Goal: Task Accomplishment & Management: Use online tool/utility

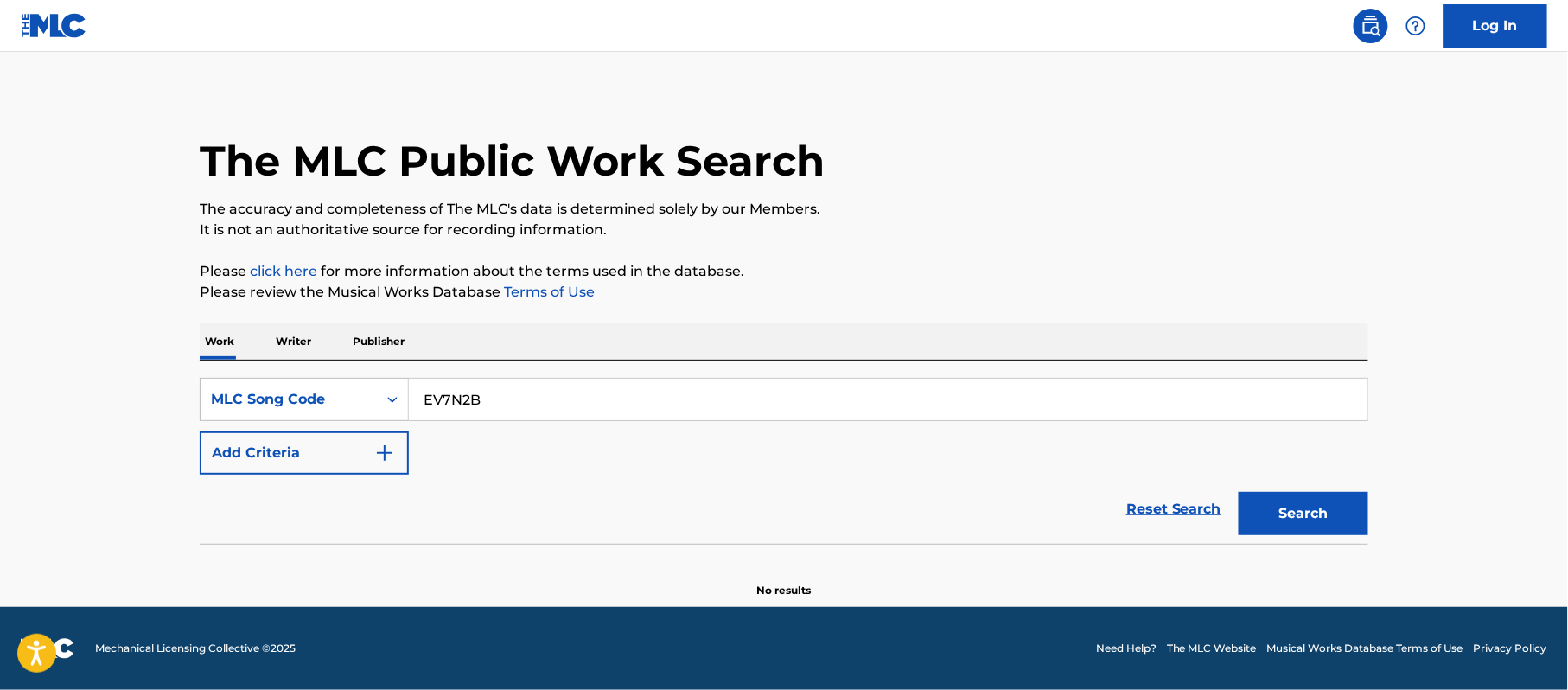
click at [551, 379] on input "EV7N2B" at bounding box center [887, 400] width 959 height 42
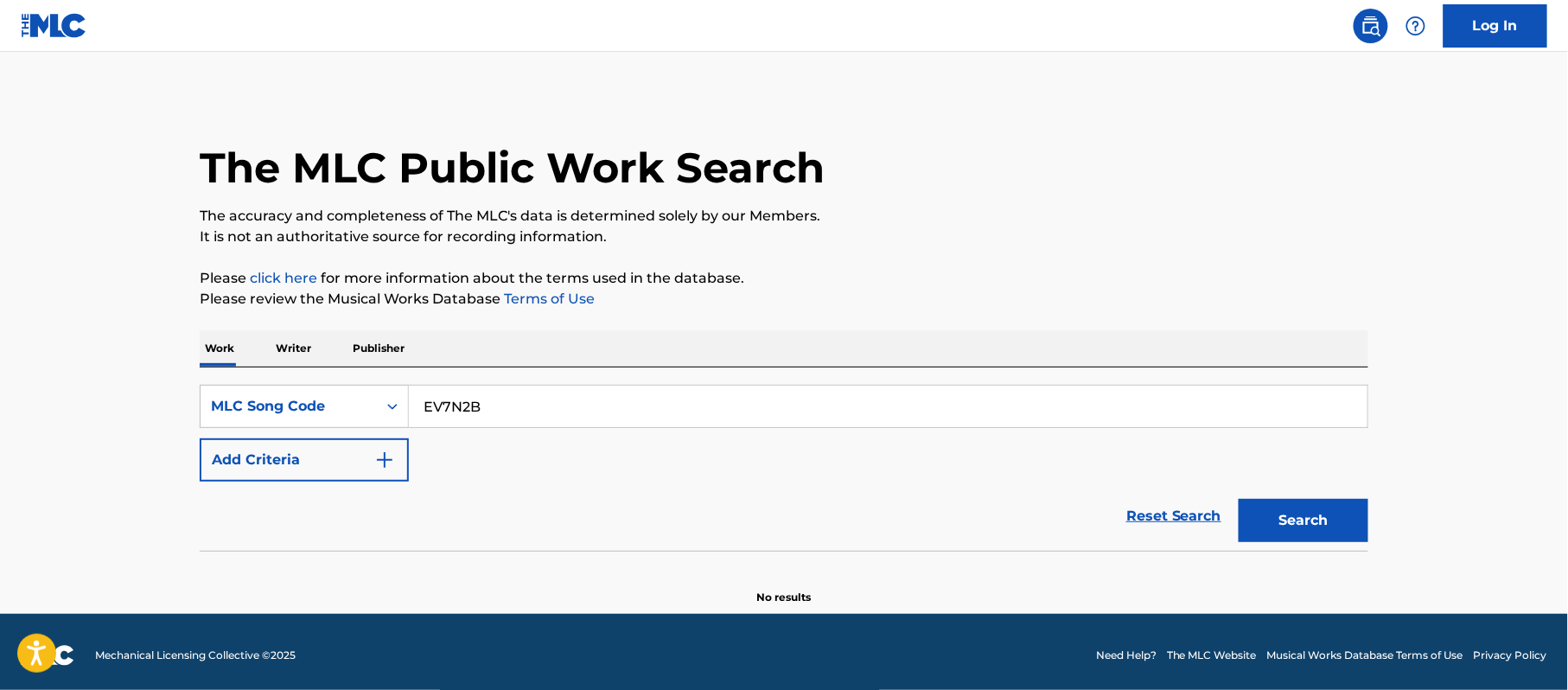
click at [1499, 24] on link "Log In" at bounding box center [1495, 26] width 104 height 43
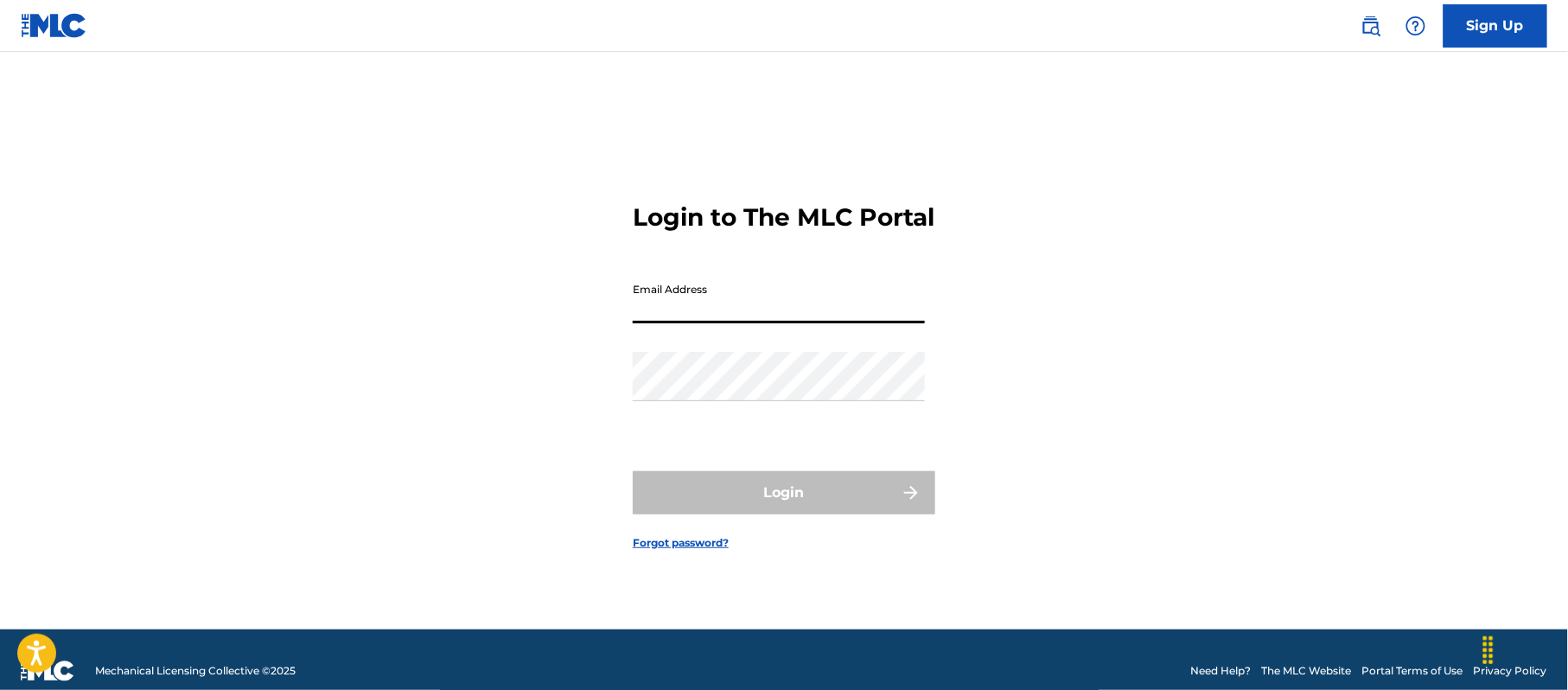
click at [707, 306] on input "Email Address" at bounding box center [779, 299] width 292 height 49
type input "[PERSON_NAME][EMAIL_ADDRESS][DOMAIN_NAME]"
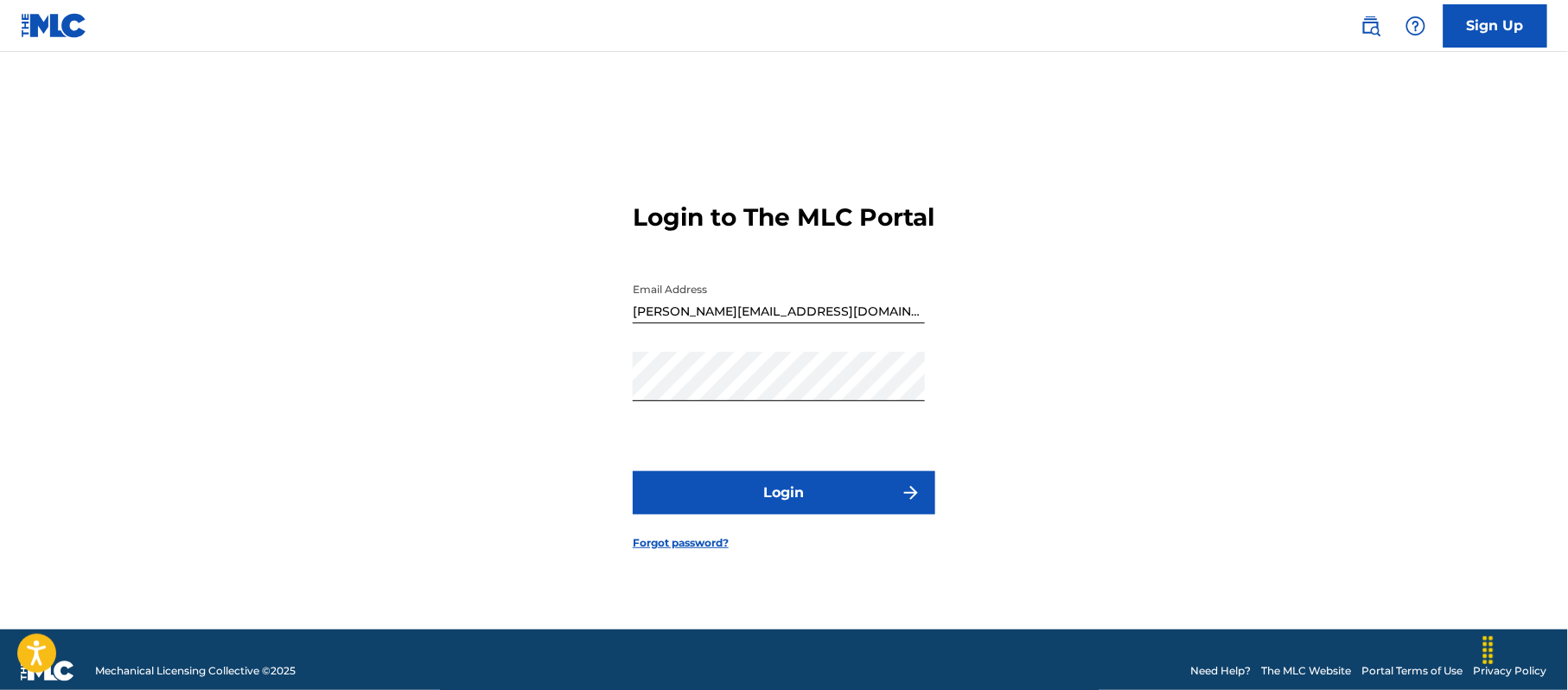
click at [733, 503] on button "Login" at bounding box center [784, 492] width 303 height 43
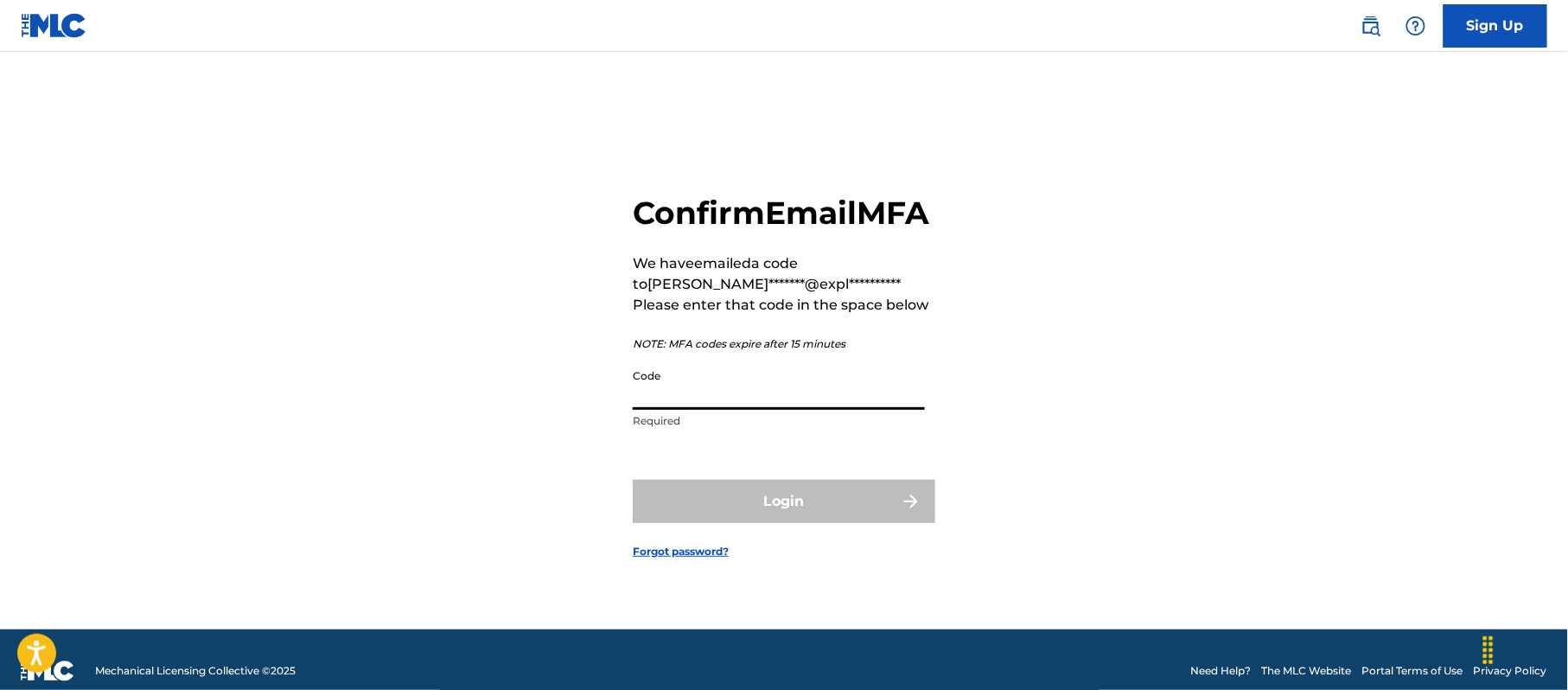
click at [713, 409] on input "Code" at bounding box center [779, 385] width 292 height 49
paste input "224550"
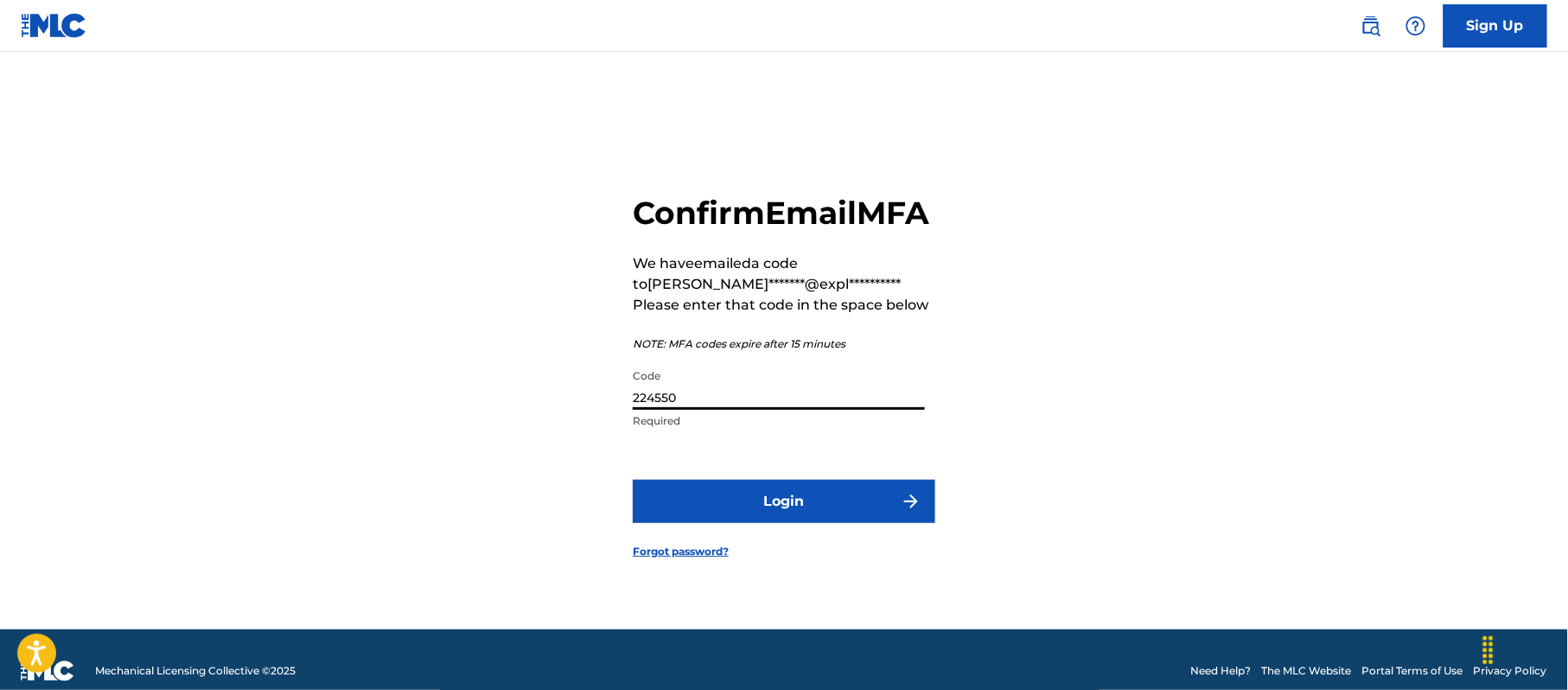
type input "224550"
click at [691, 506] on button "Login" at bounding box center [784, 501] width 303 height 43
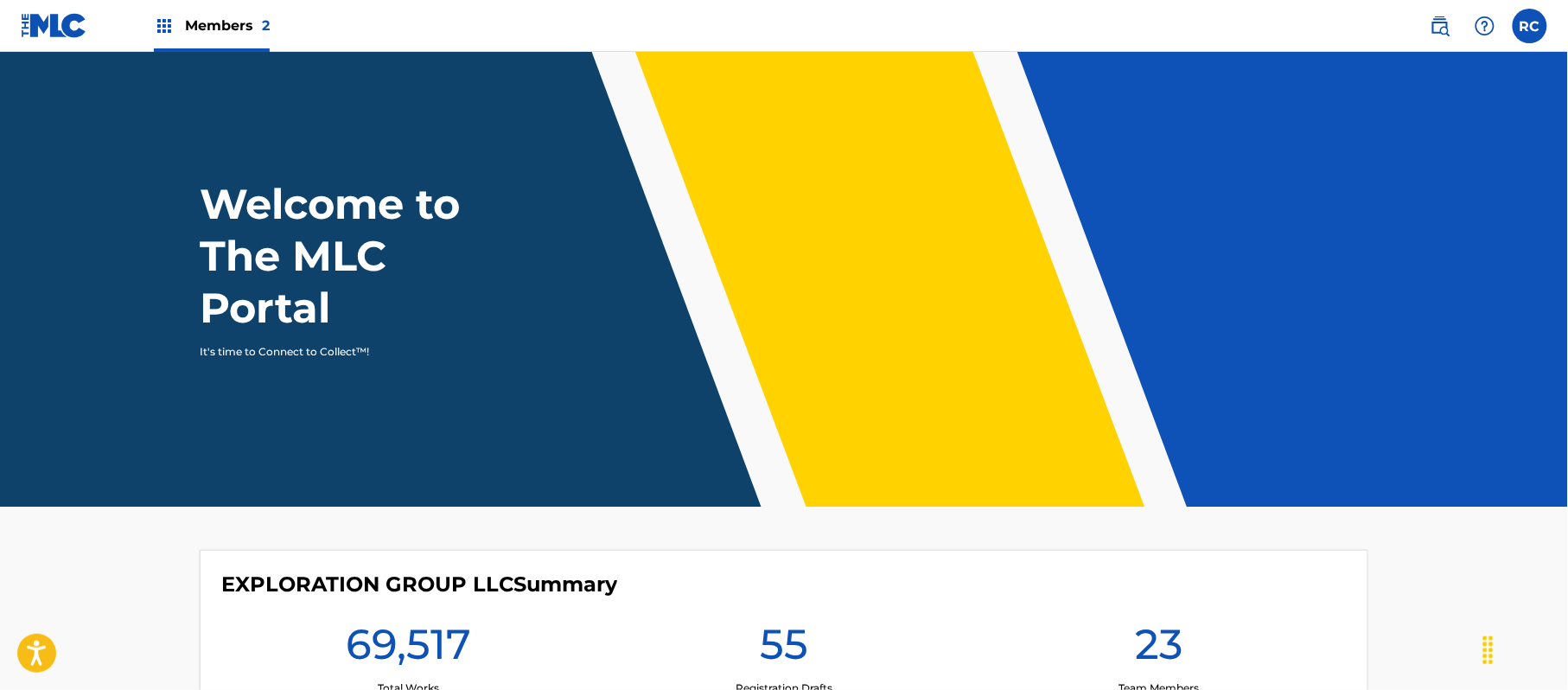
click at [227, 15] on span "Members 2" at bounding box center [227, 25] width 85 height 20
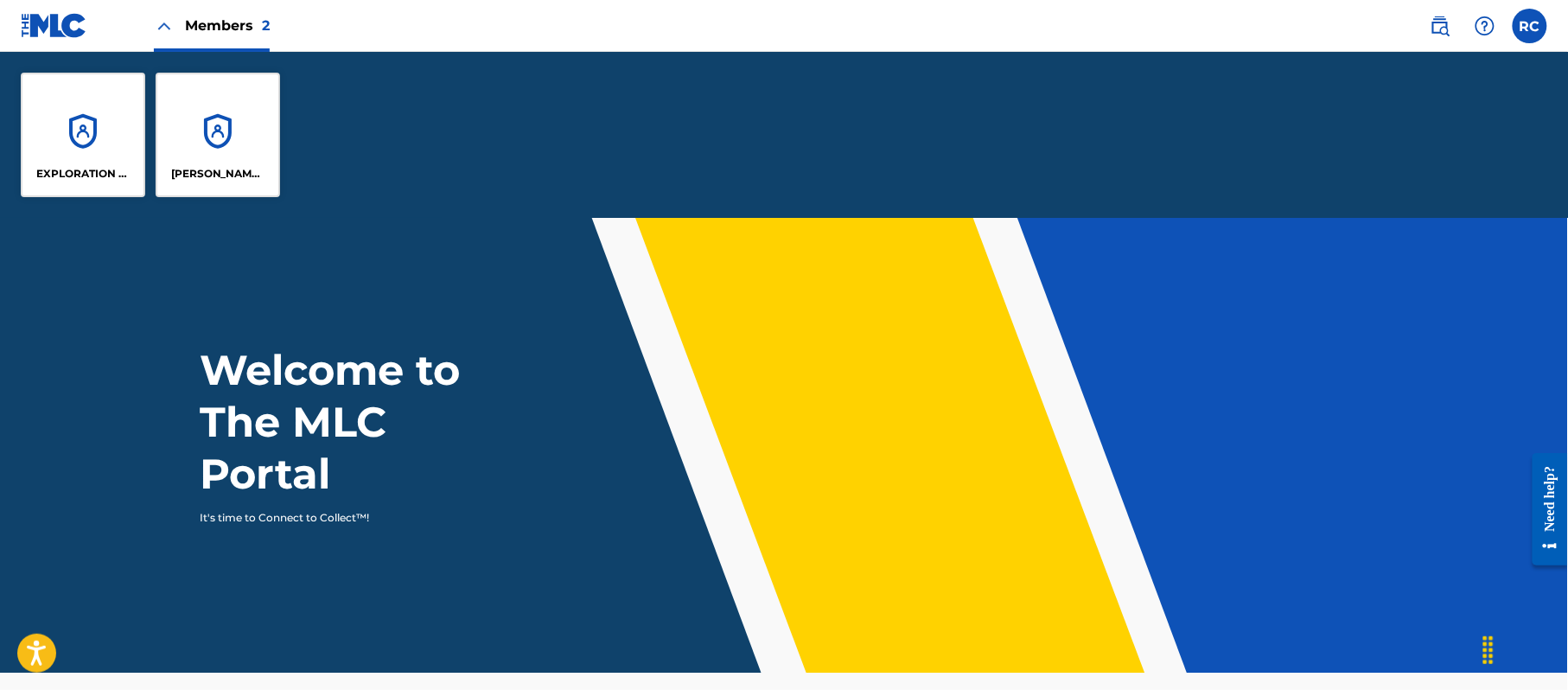
click at [64, 148] on div "EXPLORATION GROUP LLC" at bounding box center [83, 134] width 125 height 125
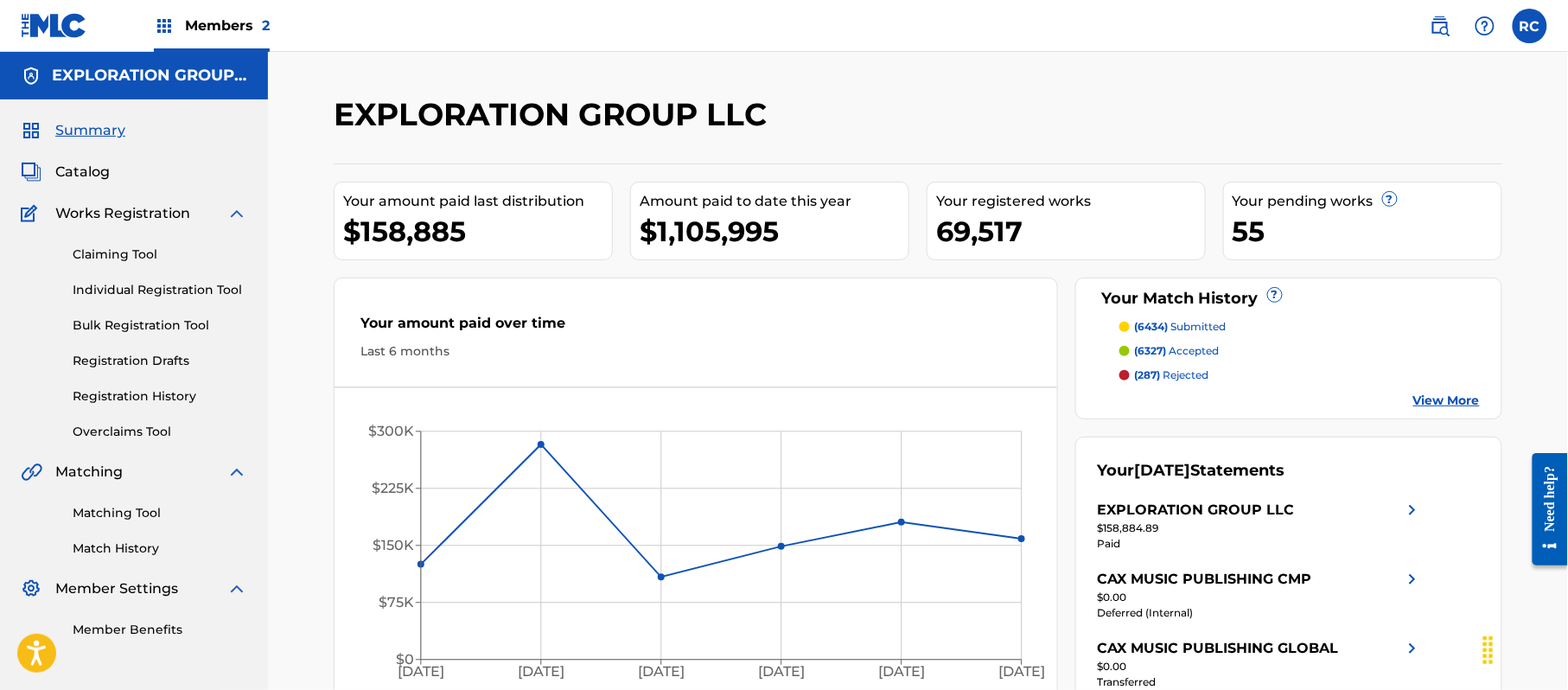
click at [89, 169] on span "Catalog" at bounding box center [82, 172] width 54 height 21
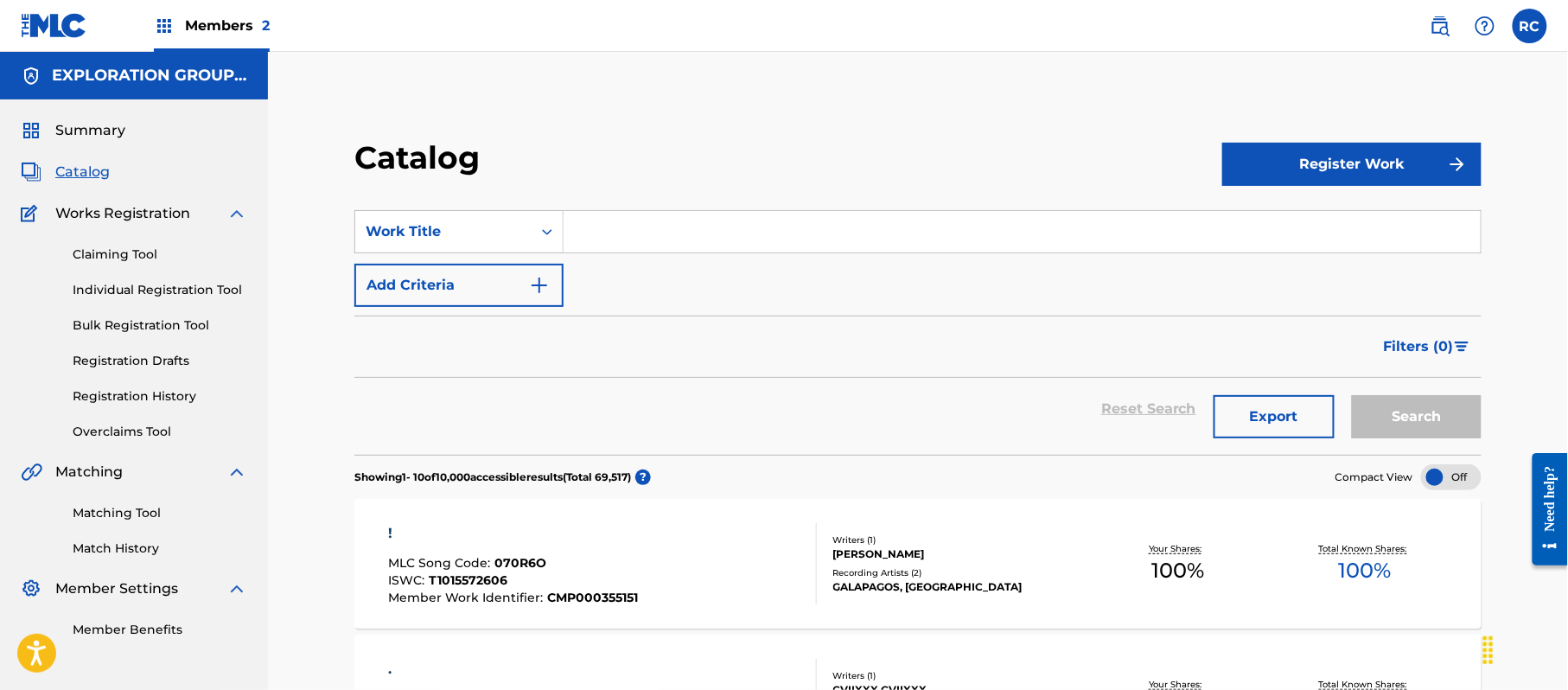
click at [724, 231] on input "Search Form" at bounding box center [1022, 232] width 917 height 42
paste input "224550"
type input "224550"
click at [508, 236] on div "Work Title" at bounding box center [443, 231] width 155 height 21
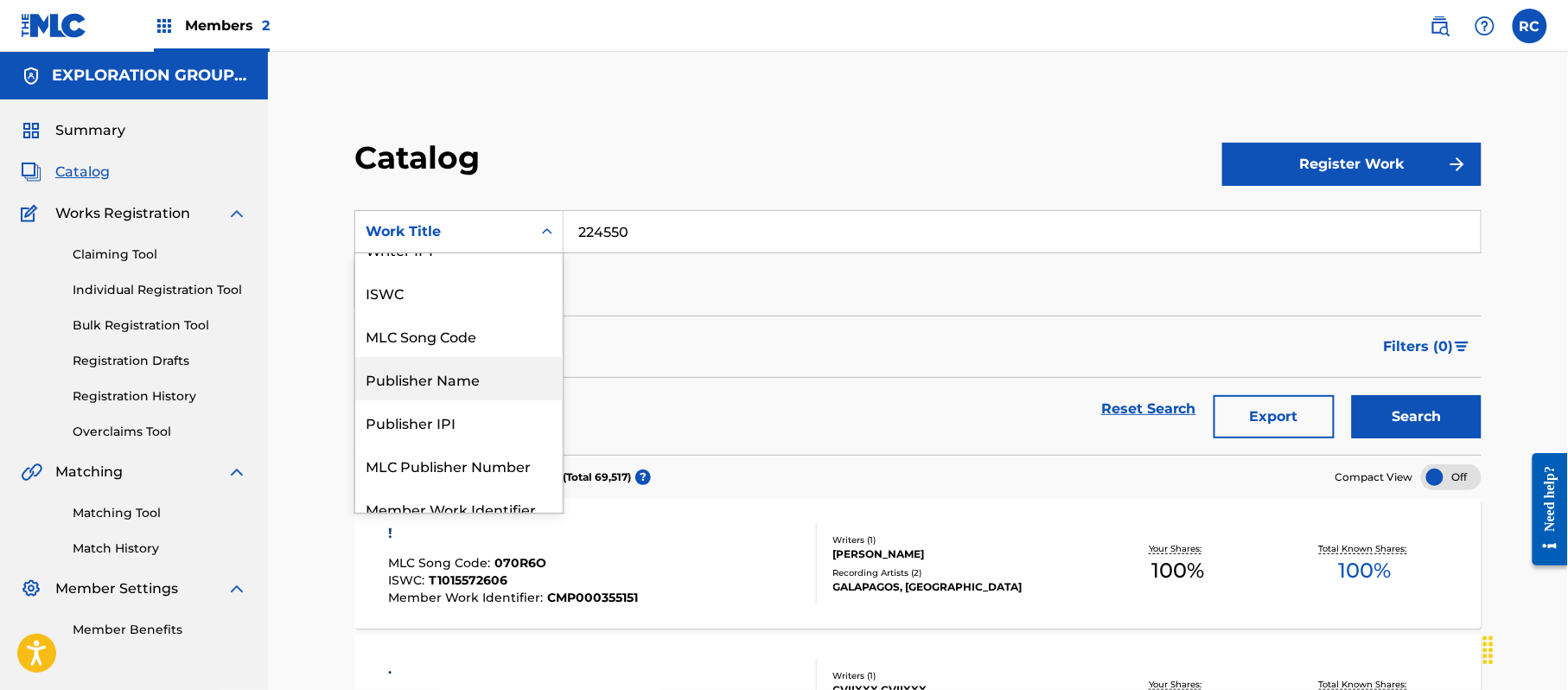
scroll to position [49, 0]
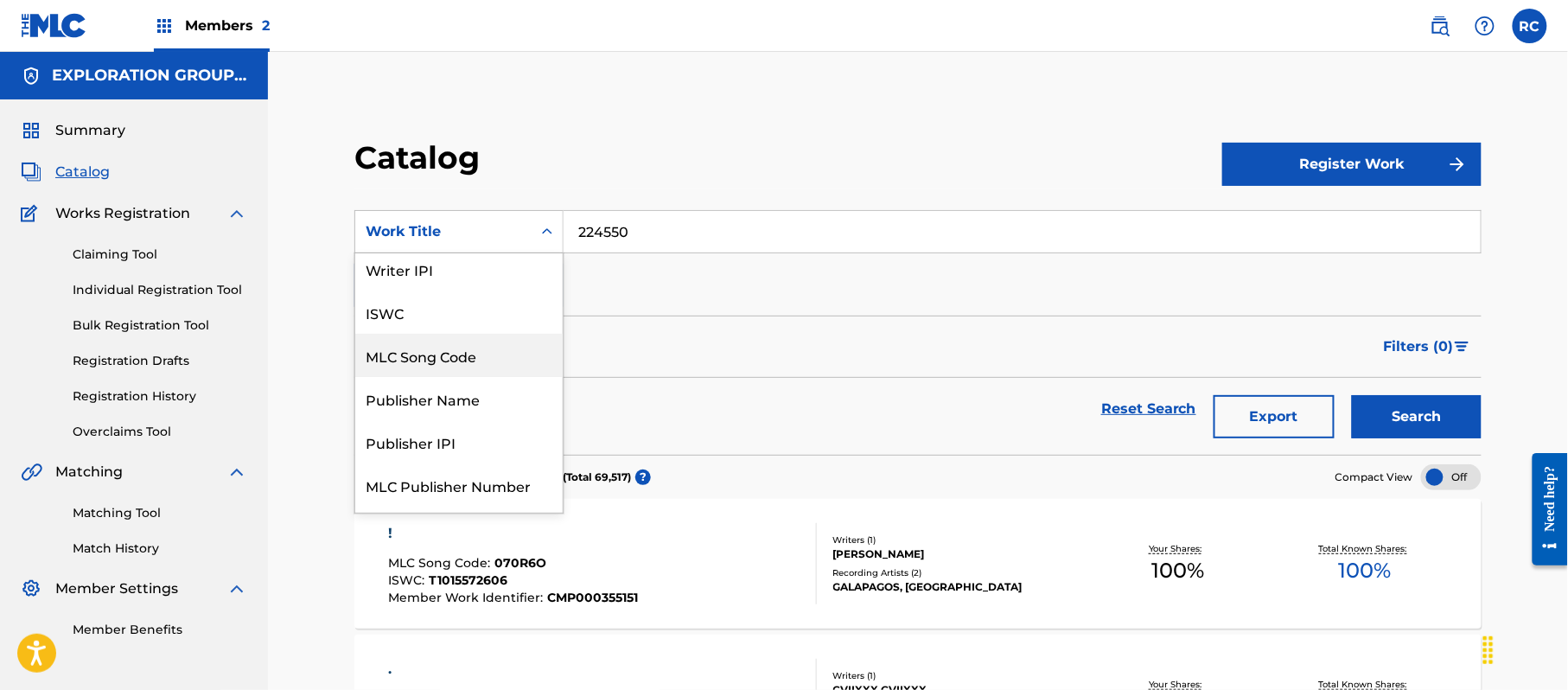
click at [434, 367] on div "MLC Song Code" at bounding box center [459, 355] width 208 height 43
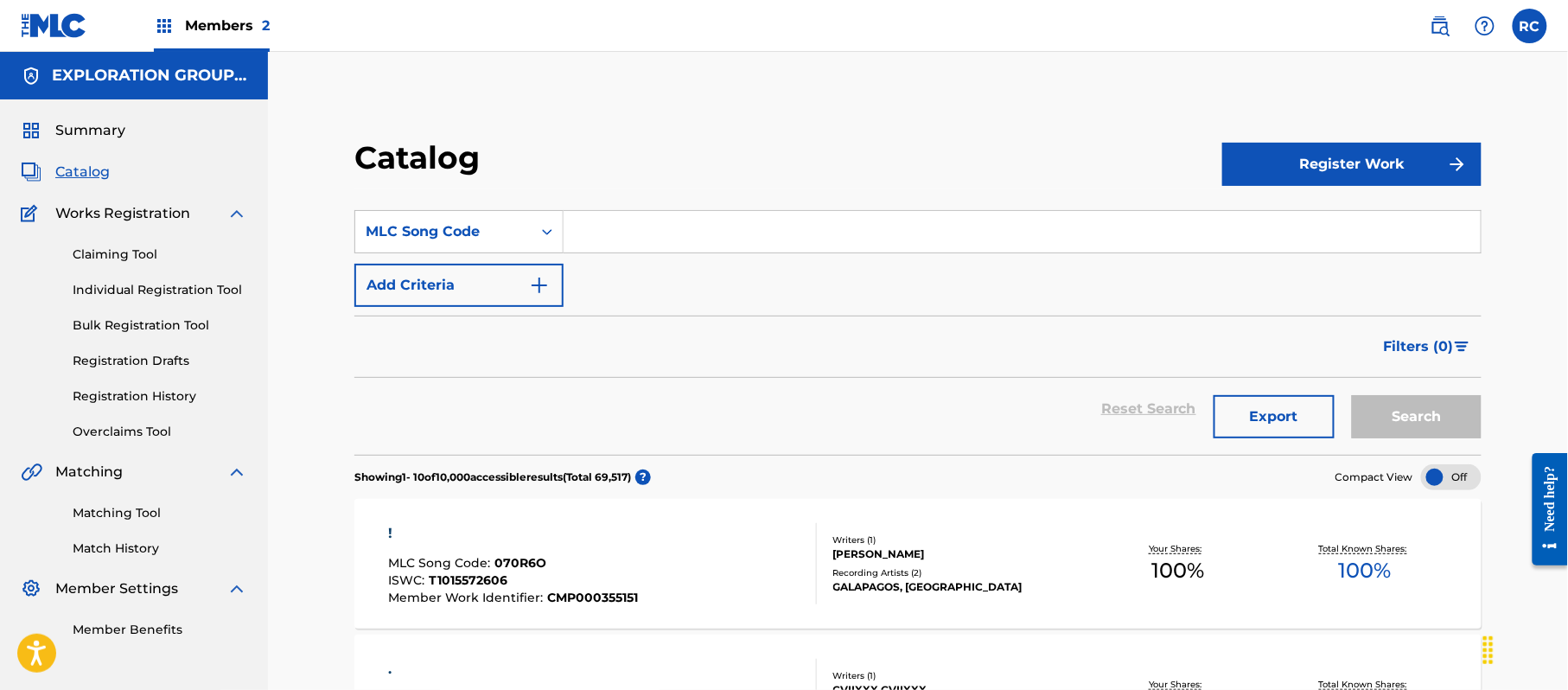
click at [712, 230] on input "Search Form" at bounding box center [1022, 232] width 917 height 42
paste input "224550"
type input "224550"
click at [1432, 406] on button "Search" at bounding box center [1417, 416] width 129 height 43
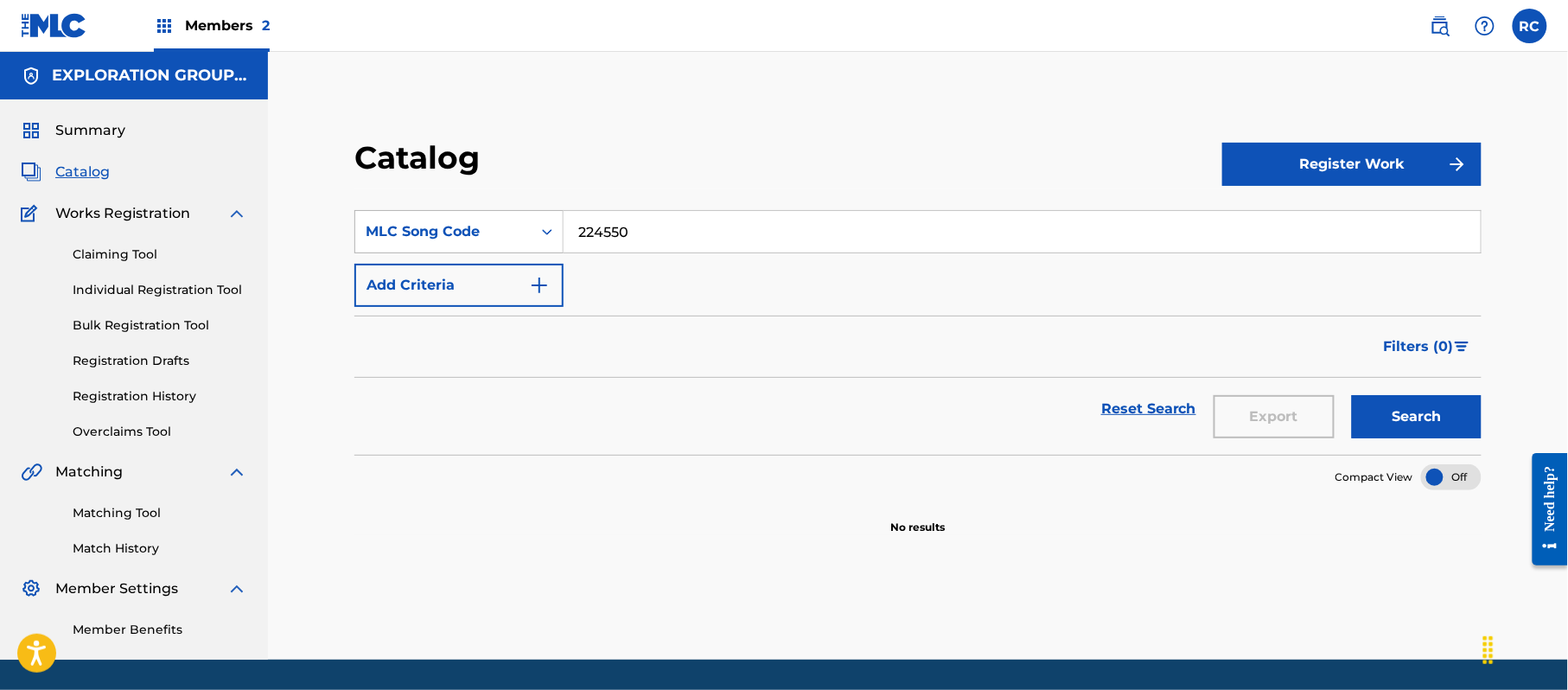
click at [418, 225] on div "MLC Song Code" at bounding box center [443, 231] width 155 height 21
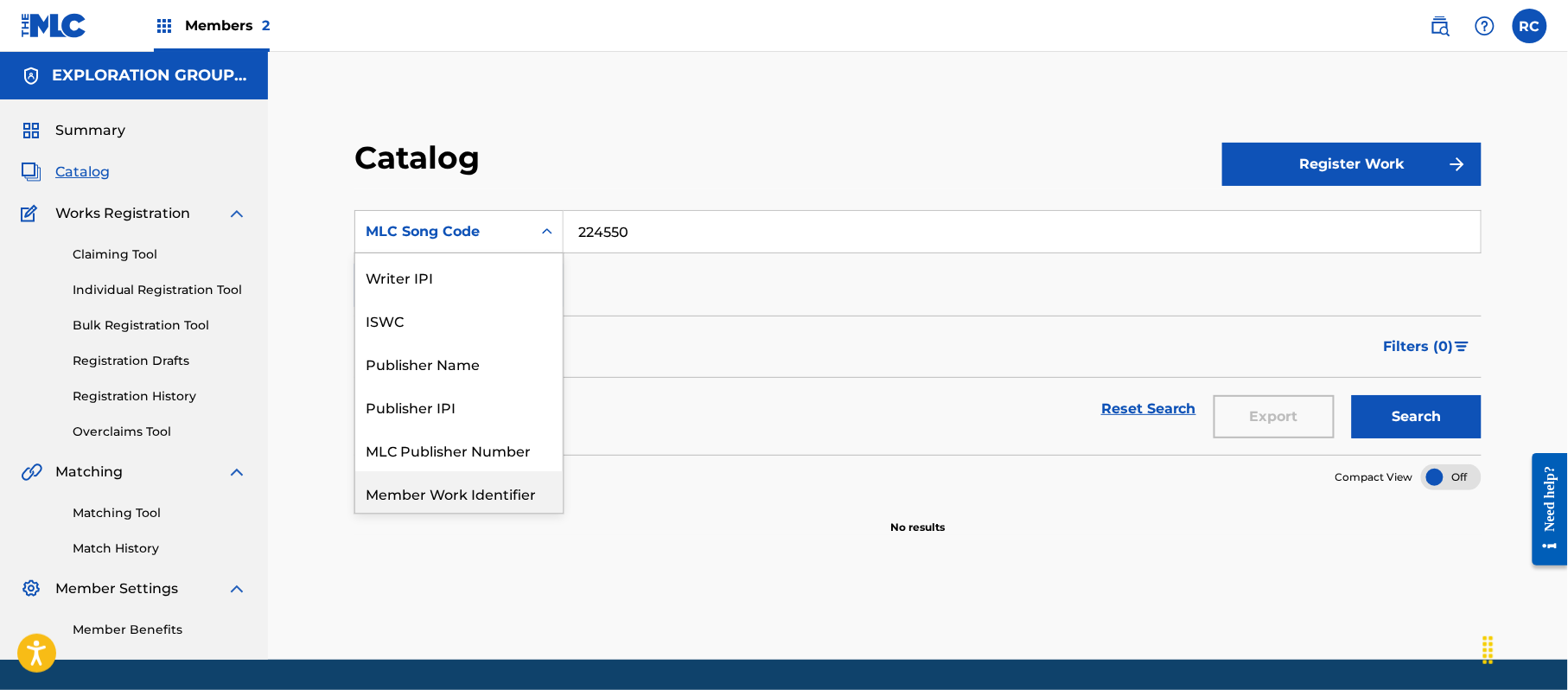
scroll to position [0, 0]
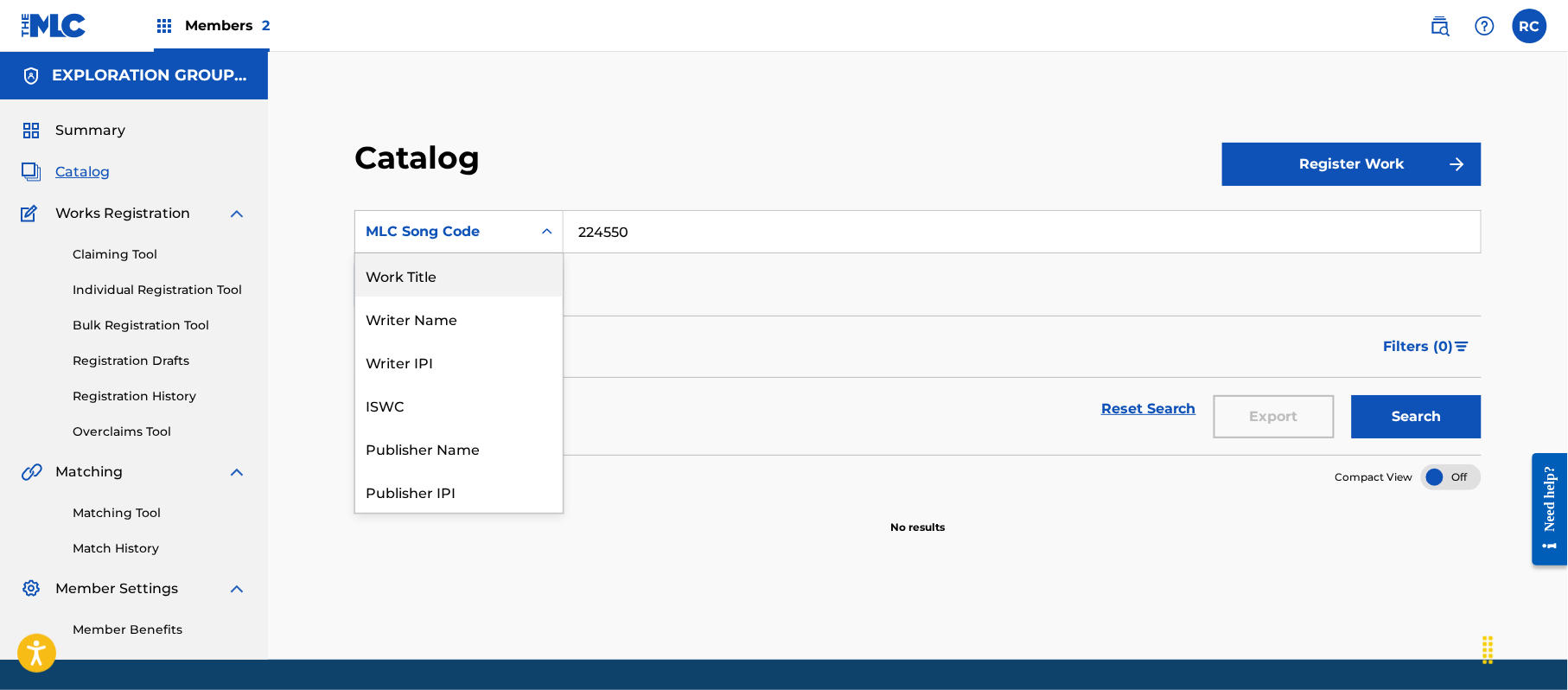
click at [405, 284] on div "Work Title" at bounding box center [459, 274] width 208 height 43
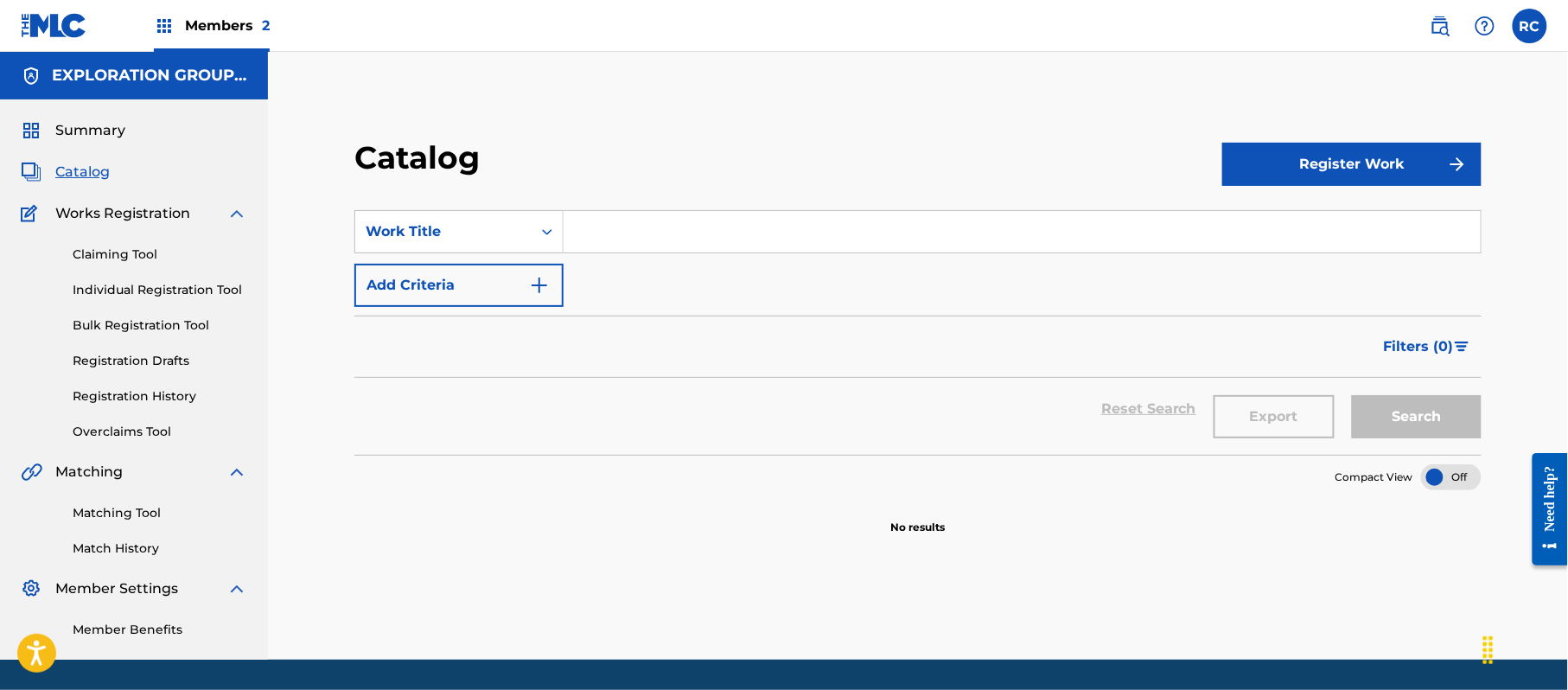
click at [613, 239] on input "Search Form" at bounding box center [1022, 232] width 917 height 42
paste input "El Semaforo 3D Corazones"
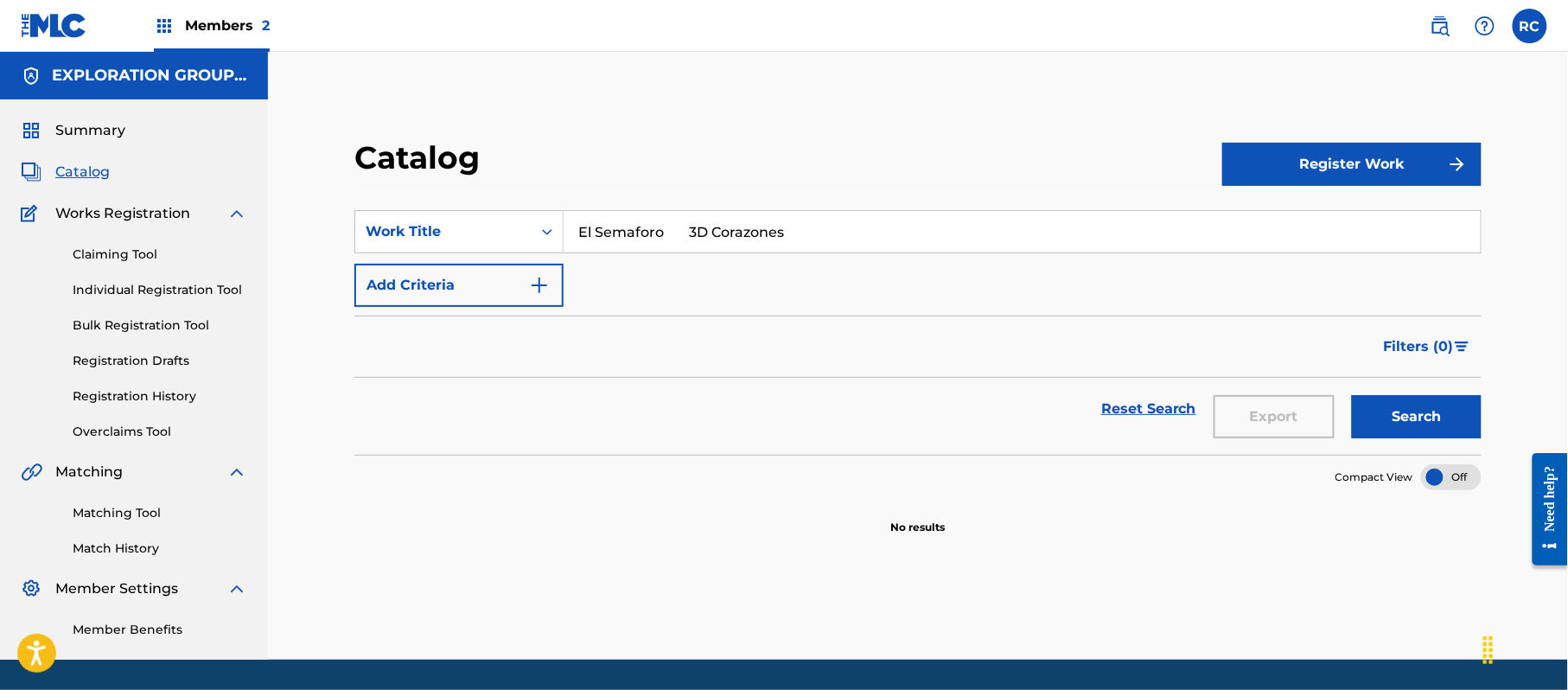
drag, startPoint x: 701, startPoint y: 225, endPoint x: 960, endPoint y: 244, distance: 259.7
click at [960, 244] on input "El Semaforo 3D Corazones" at bounding box center [1022, 232] width 917 height 42
type input "El Semaforo"
click at [513, 284] on button "Add Criteria" at bounding box center [459, 285] width 209 height 43
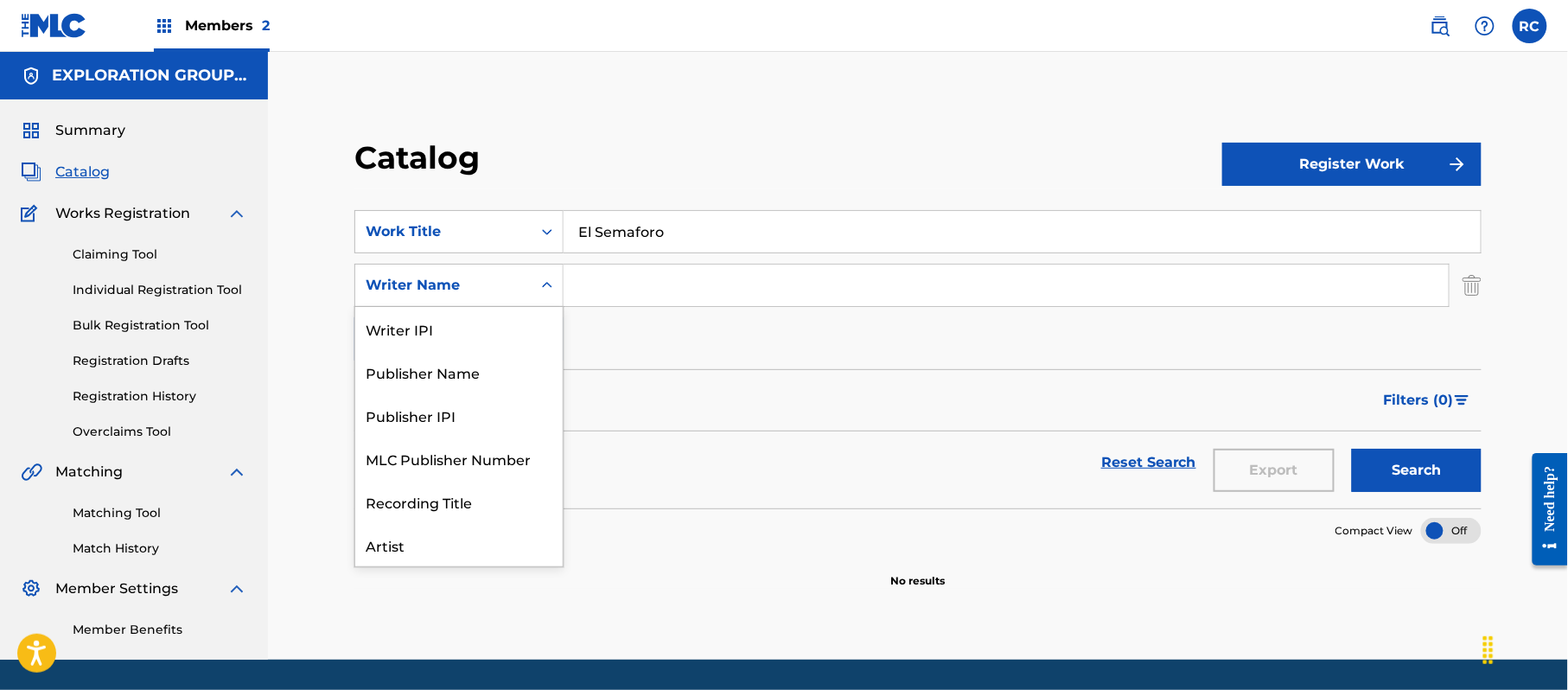
click at [484, 292] on div "Writer Name" at bounding box center [443, 286] width 155 height 21
click at [427, 454] on div "Artist" at bounding box center [459, 458] width 208 height 43
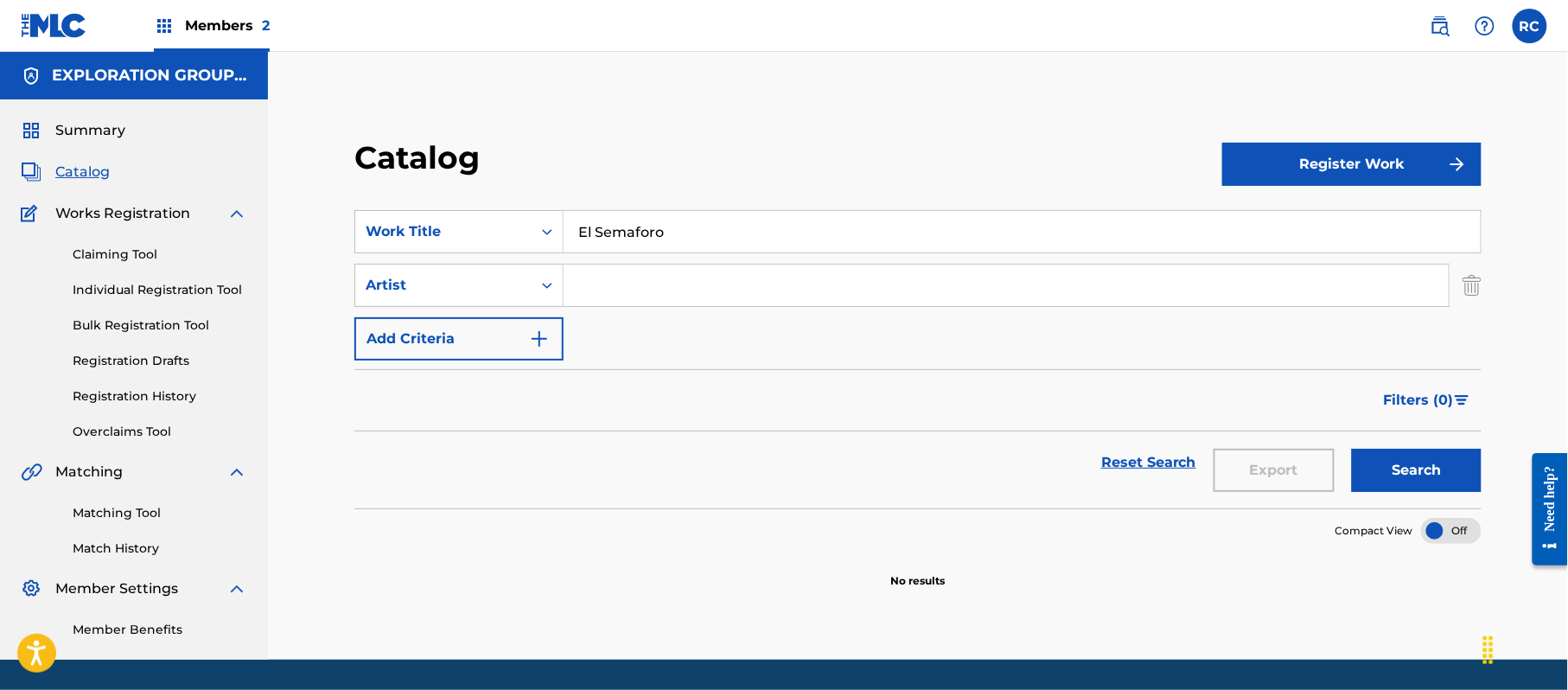
drag, startPoint x: 634, startPoint y: 309, endPoint x: 675, endPoint y: 278, distance: 51.4
click at [675, 278] on input "Search Form" at bounding box center [1006, 286] width 885 height 42
paste input "3D Corazones"
type input "3D Corazones"
drag, startPoint x: 598, startPoint y: 228, endPoint x: 536, endPoint y: 240, distance: 63.2
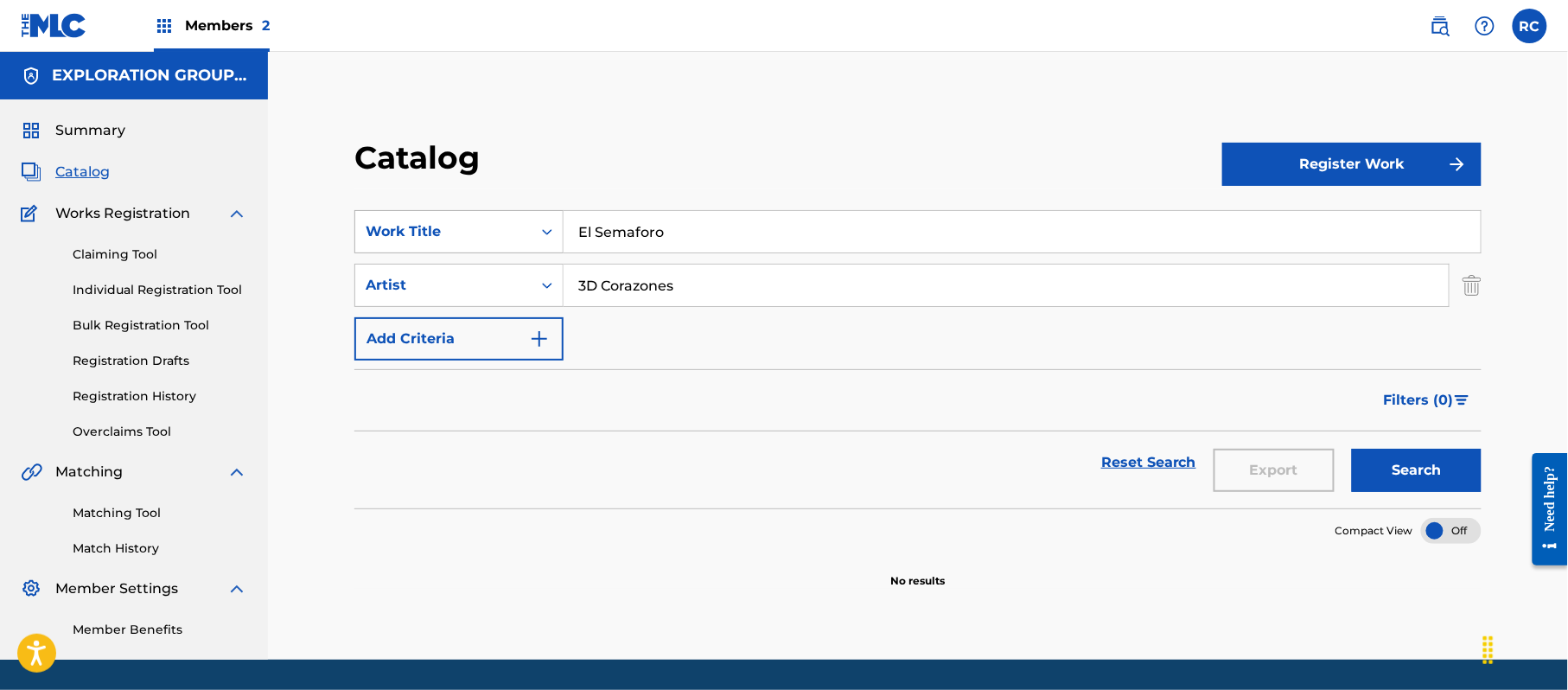
click at [536, 240] on div "SearchWithCriteriafe06f232-ab52-4458-a3ed-3823c9a52418 Work Title El Semaforo" at bounding box center [918, 231] width 1127 height 43
type input "Semaforo"
click at [1412, 467] on button "Search" at bounding box center [1417, 469] width 129 height 43
click at [616, 274] on input "3D Corazones" at bounding box center [1006, 286] width 885 height 42
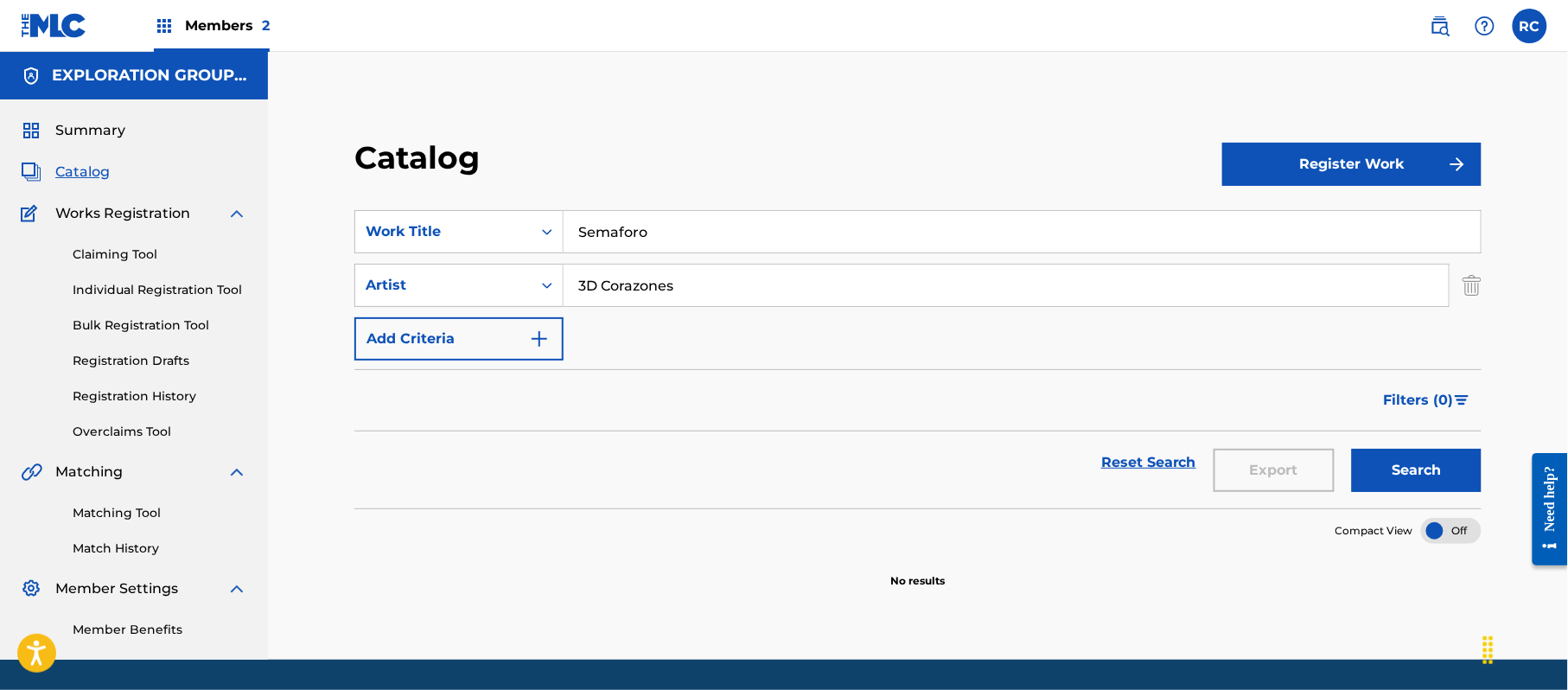
click at [616, 274] on input "3D Corazones" at bounding box center [1006, 286] width 885 height 42
paste input "[PERSON_NAME]"
type input "[PERSON_NAME]"
click at [484, 275] on div "Artist" at bounding box center [443, 286] width 155 height 21
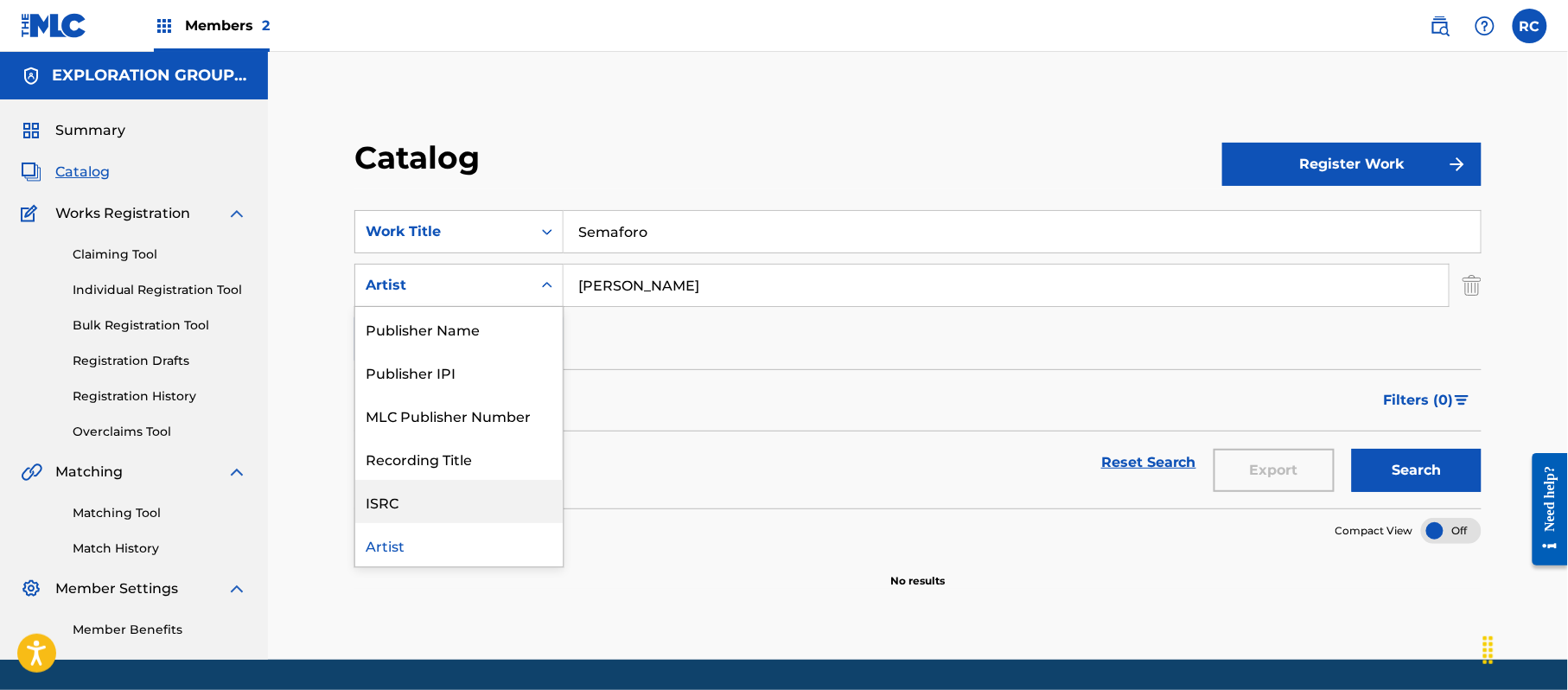
scroll to position [0, 0]
click at [430, 322] on div "Writer Name" at bounding box center [459, 327] width 208 height 43
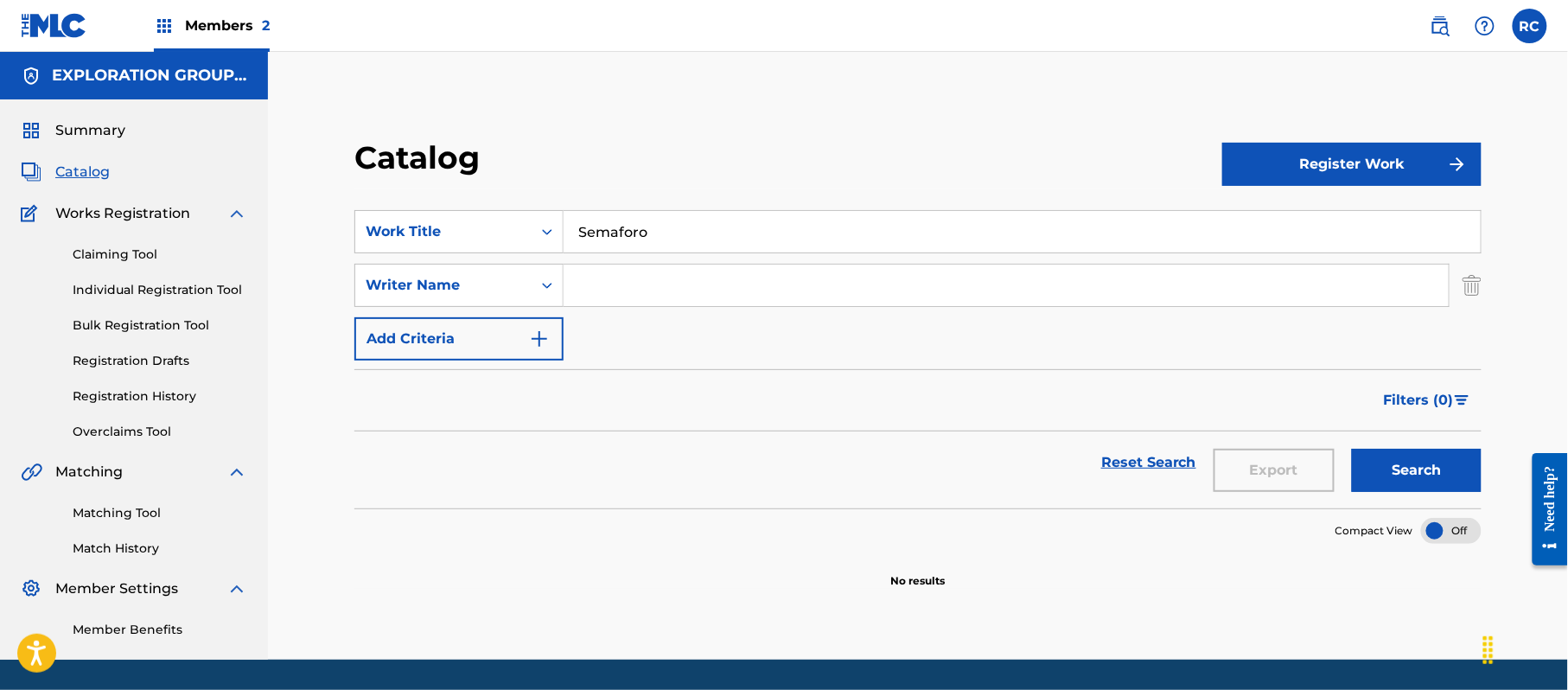
click at [616, 290] on input "Search Form" at bounding box center [1006, 286] width 885 height 42
paste input "[PERSON_NAME]"
click at [1429, 462] on button "Search" at bounding box center [1417, 469] width 129 height 43
drag, startPoint x: 654, startPoint y: 284, endPoint x: 508, endPoint y: 299, distance: 146.8
click at [508, 299] on div "SearchWithCriteria5f2d232b-2af9-4025-bdf7-6a0b0ca88f6c Writer Name [PERSON_NAME]" at bounding box center [918, 285] width 1127 height 43
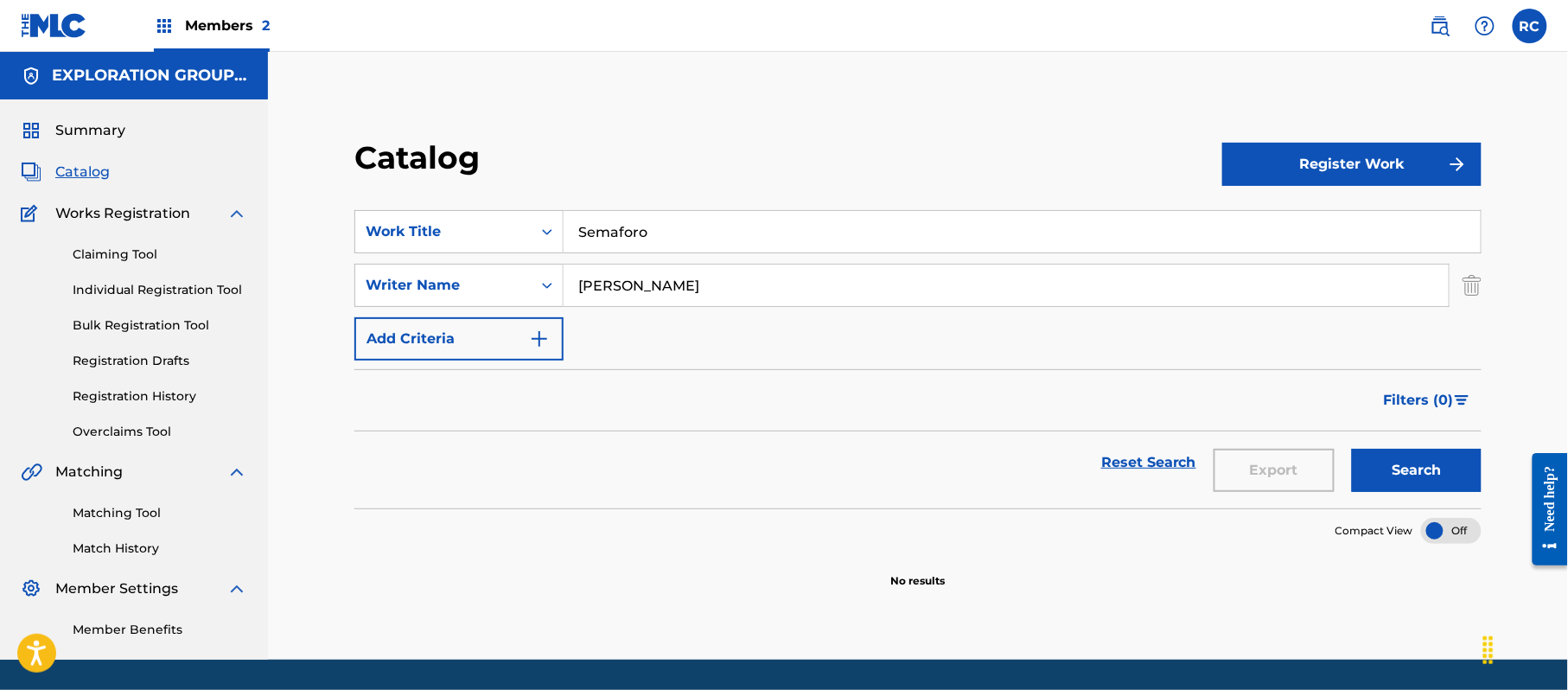
paste input "[PERSON_NAME]"
type input "[PERSON_NAME]"
click at [1390, 464] on button "Search" at bounding box center [1417, 469] width 129 height 43
click at [638, 230] on input "Semaforo" at bounding box center [1022, 232] width 917 height 42
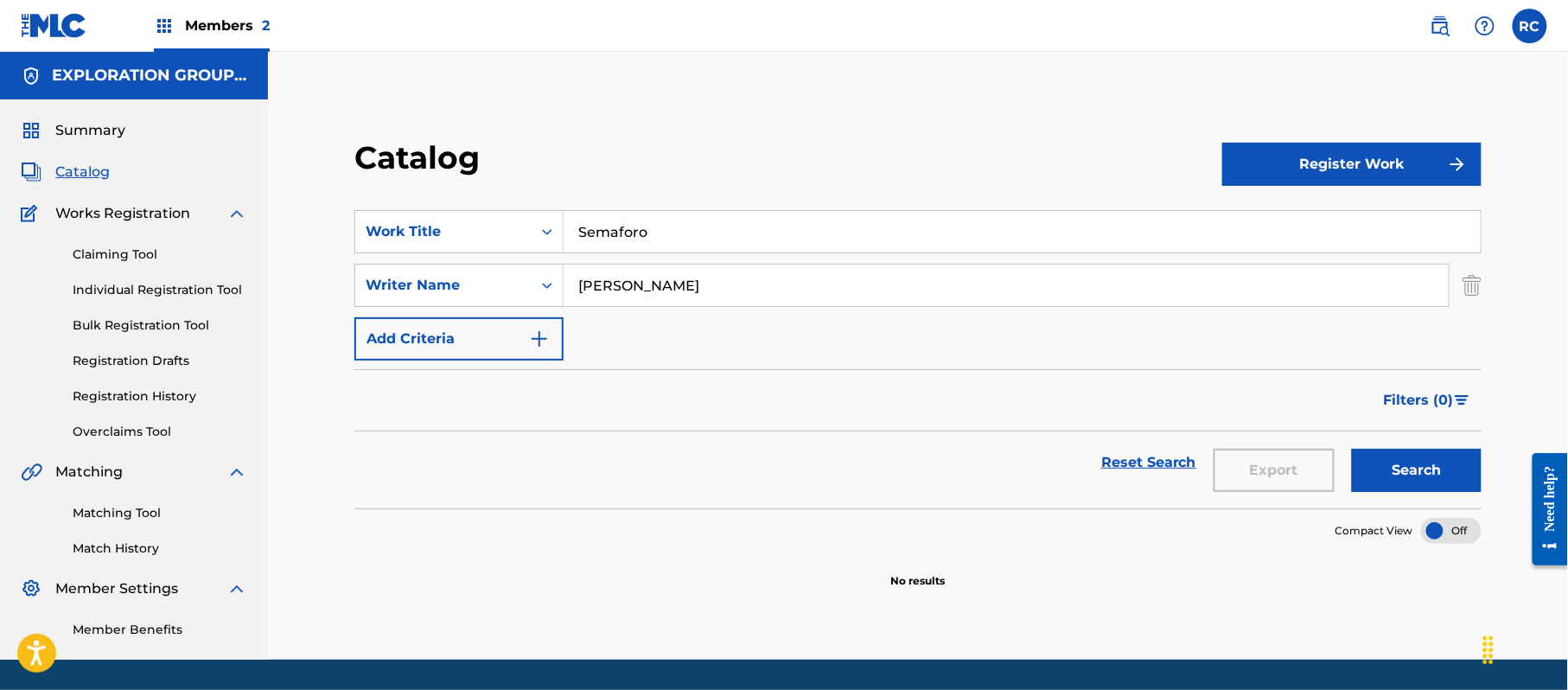
click at [638, 230] on input "Semaforo" at bounding box center [1022, 232] width 917 height 42
paste input "Guitarra [PERSON_NAME]"
drag, startPoint x: 699, startPoint y: 229, endPoint x: 917, endPoint y: 249, distance: 218.9
click at [917, 249] on input "Guitarra [PERSON_NAME]" at bounding box center [1022, 232] width 917 height 42
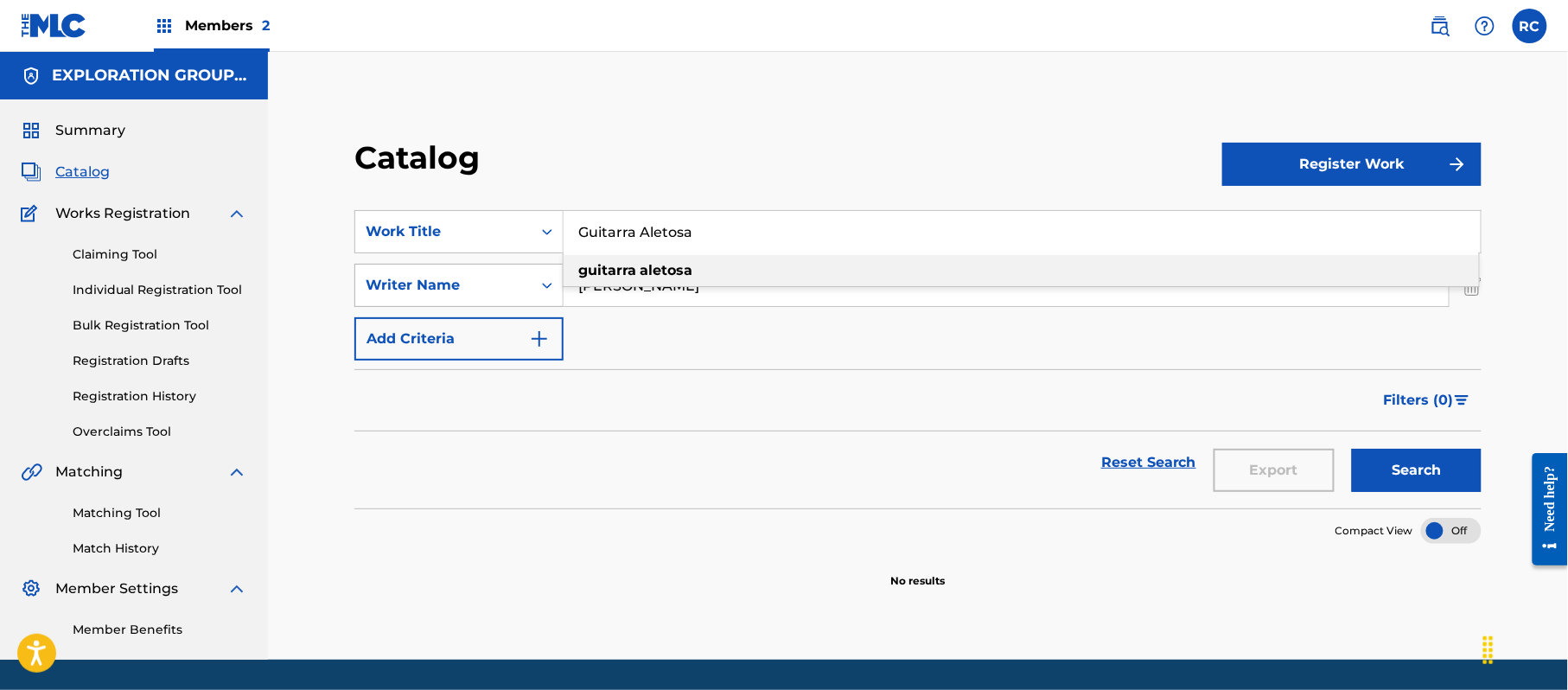
type input "Guitarra Aletosa"
click at [543, 286] on icon "Search Form" at bounding box center [547, 286] width 17 height 17
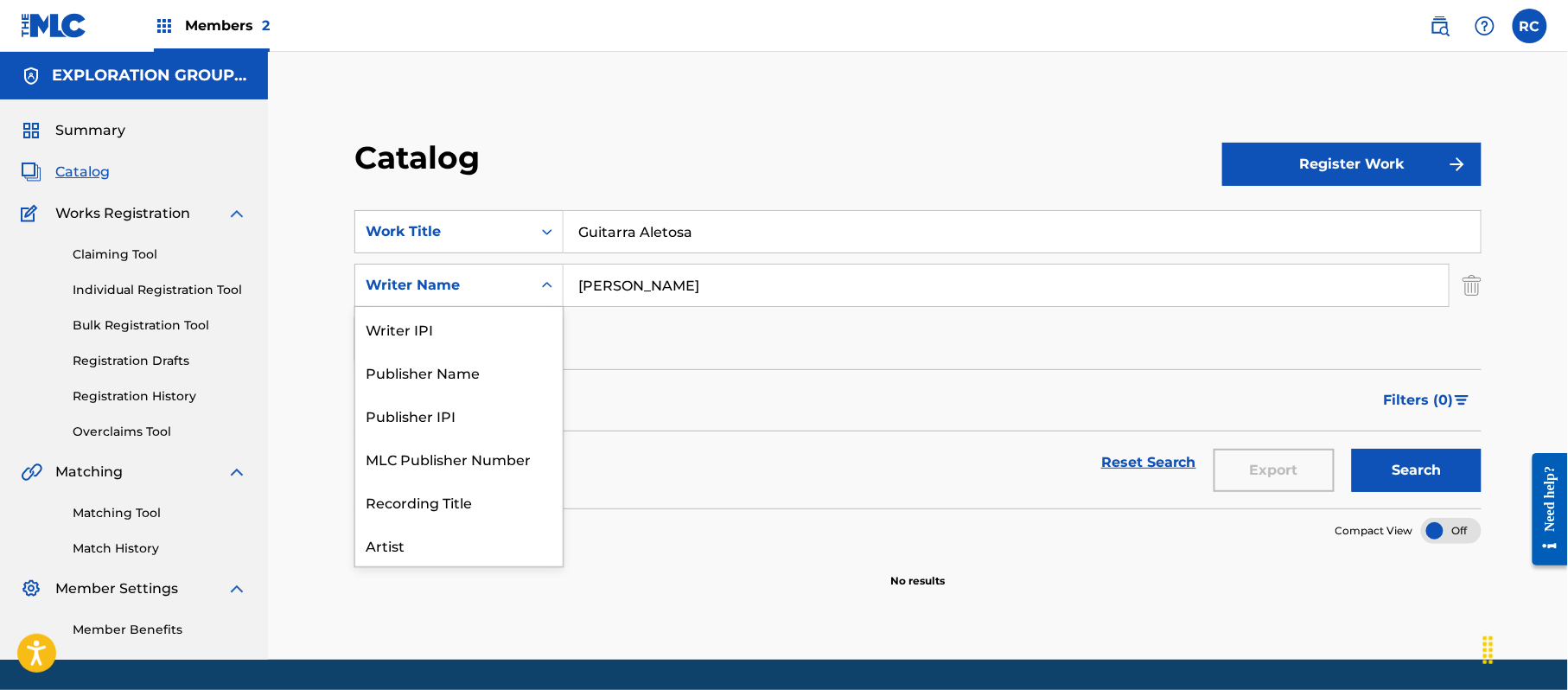
scroll to position [87, 0]
click at [457, 474] on div "Artist" at bounding box center [459, 458] width 208 height 43
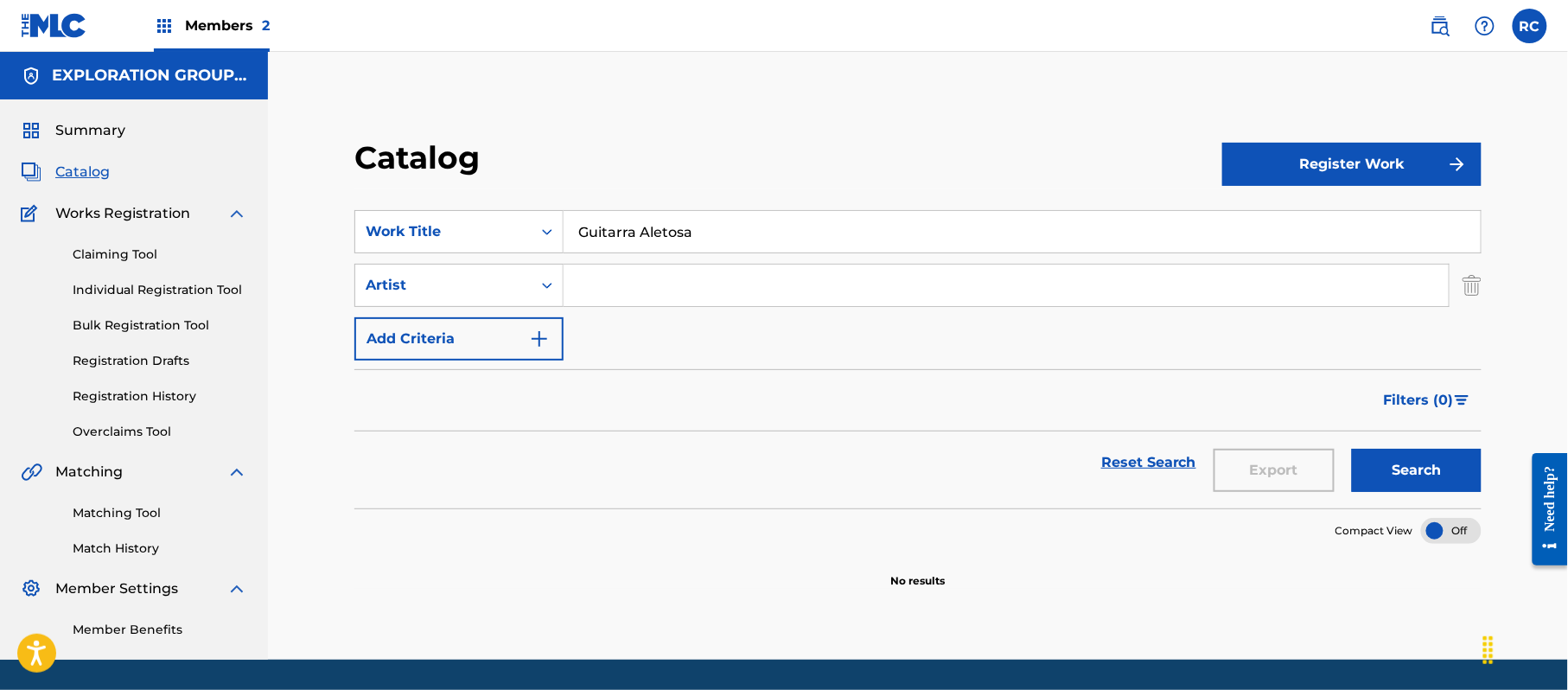
drag, startPoint x: 614, startPoint y: 296, endPoint x: 624, endPoint y: 296, distance: 10.0
click at [614, 296] on input "Search Form" at bounding box center [1006, 286] width 885 height 42
paste input "[PERSON_NAME]"
type input "[PERSON_NAME]"
click at [1371, 462] on button "Search" at bounding box center [1417, 469] width 129 height 43
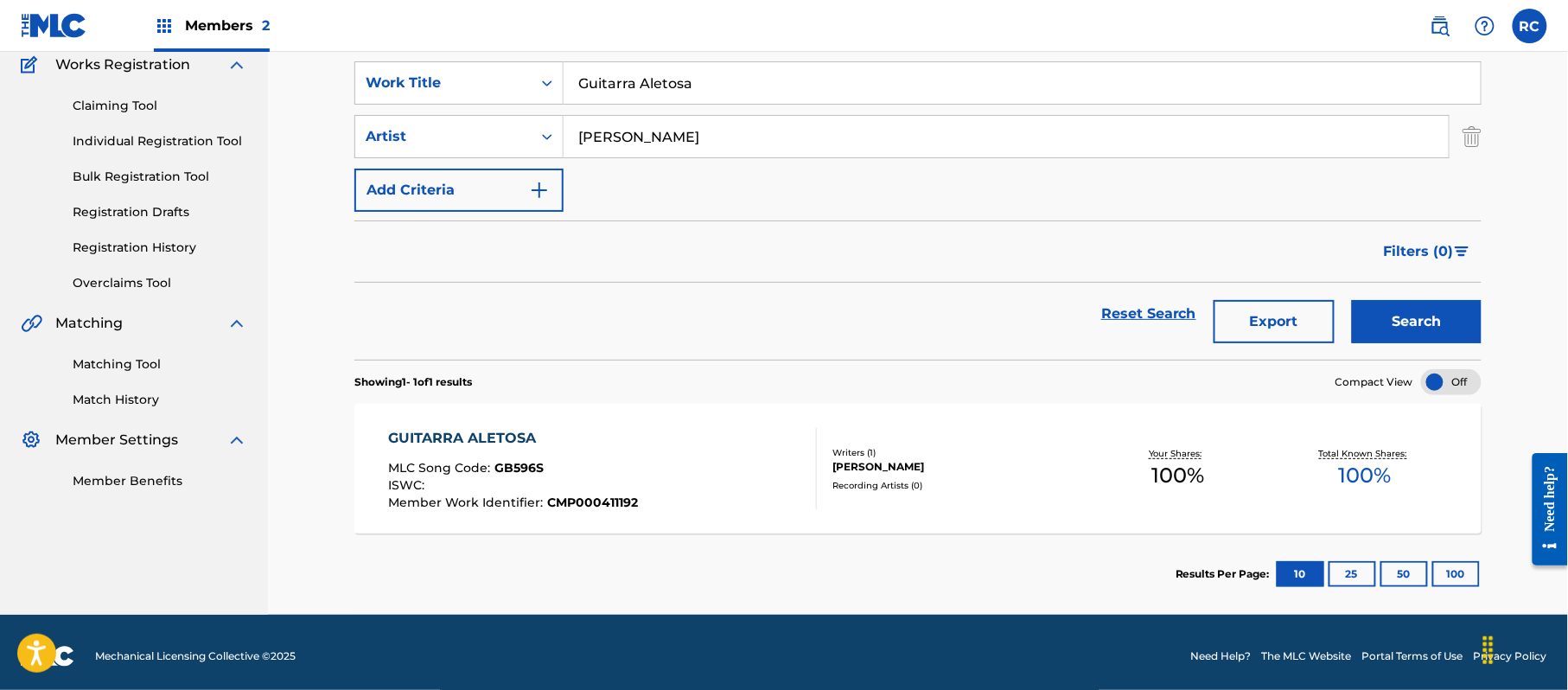
scroll to position [156, 0]
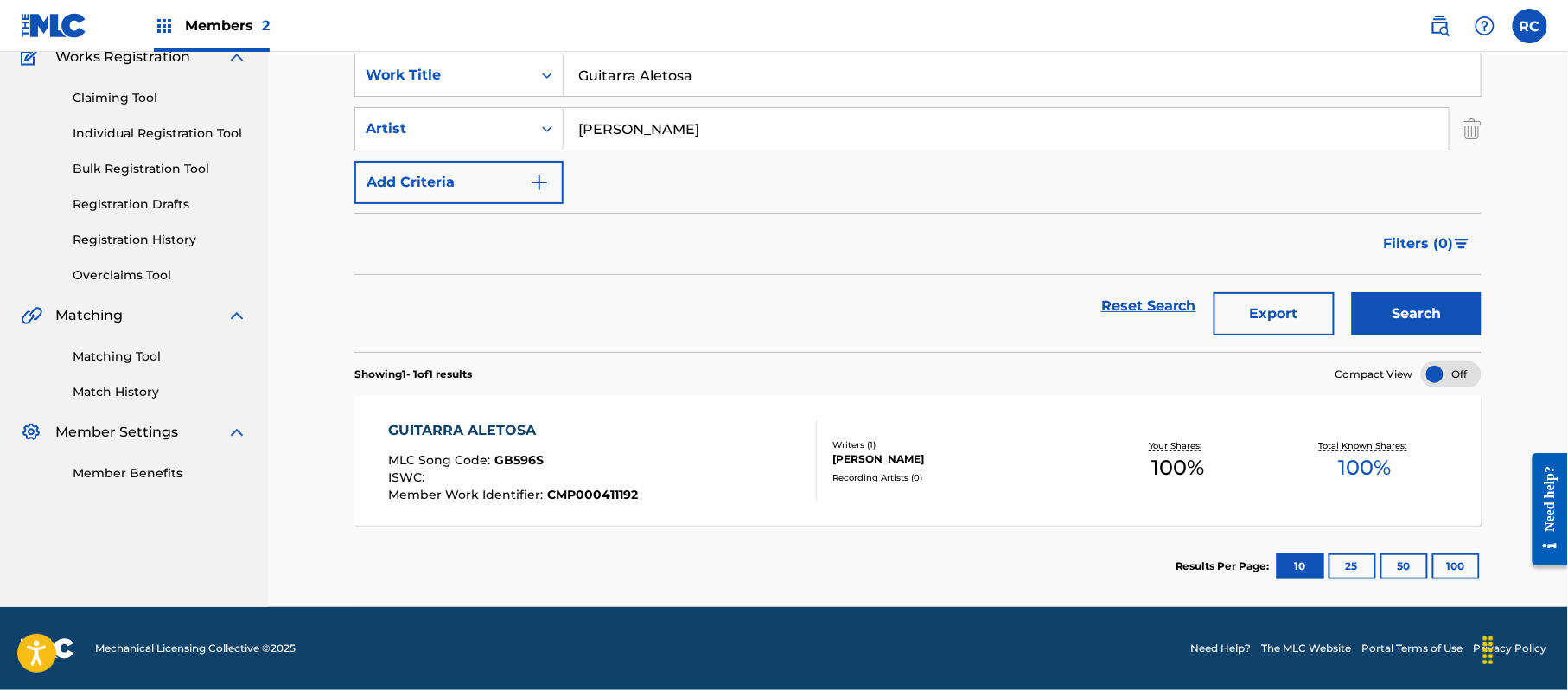
click at [111, 354] on link "Matching Tool" at bounding box center [159, 356] width 174 height 18
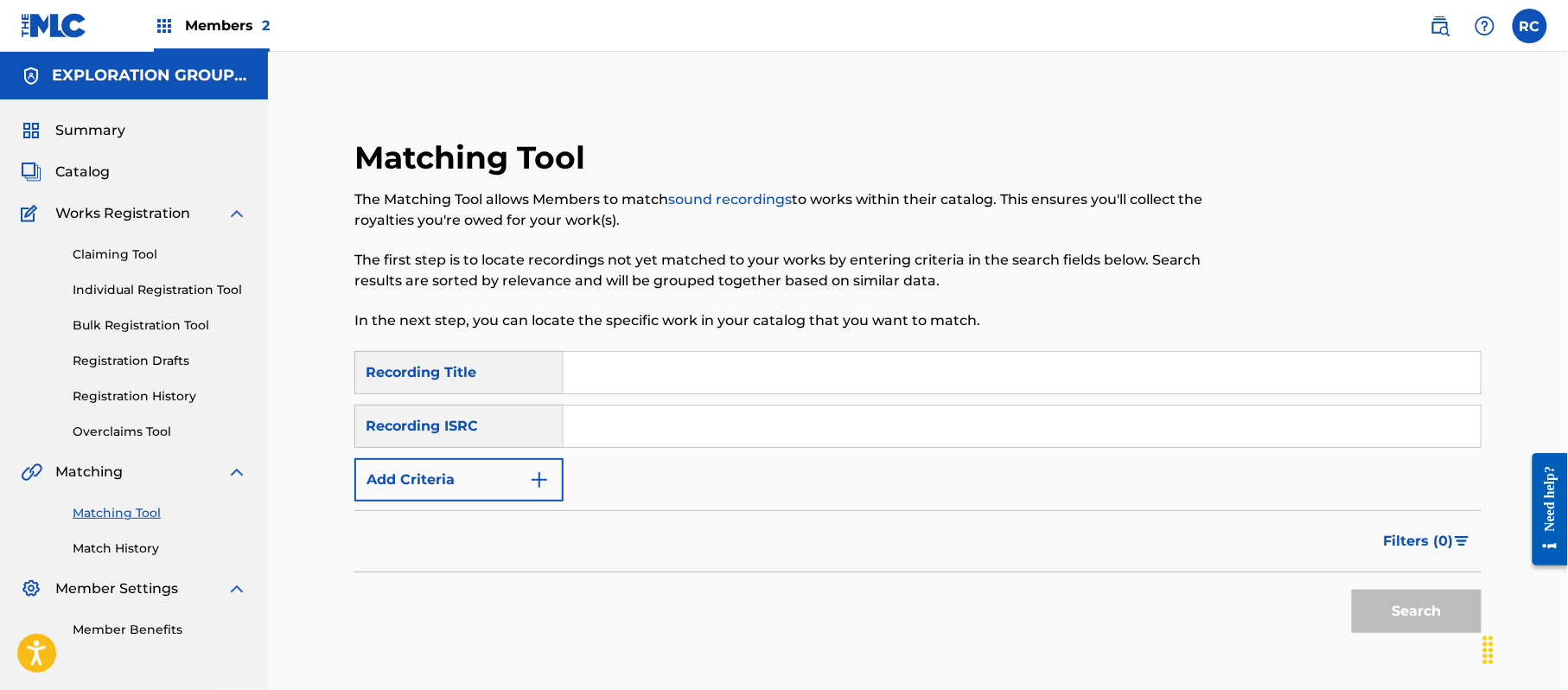
click at [646, 437] on input "Search Form" at bounding box center [1022, 426] width 917 height 42
paste input "QZN882171786"
type input "QZN882171786"
drag, startPoint x: 1392, startPoint y: 599, endPoint x: 1002, endPoint y: 537, distance: 394.9
click at [1392, 600] on button "Search" at bounding box center [1417, 610] width 129 height 43
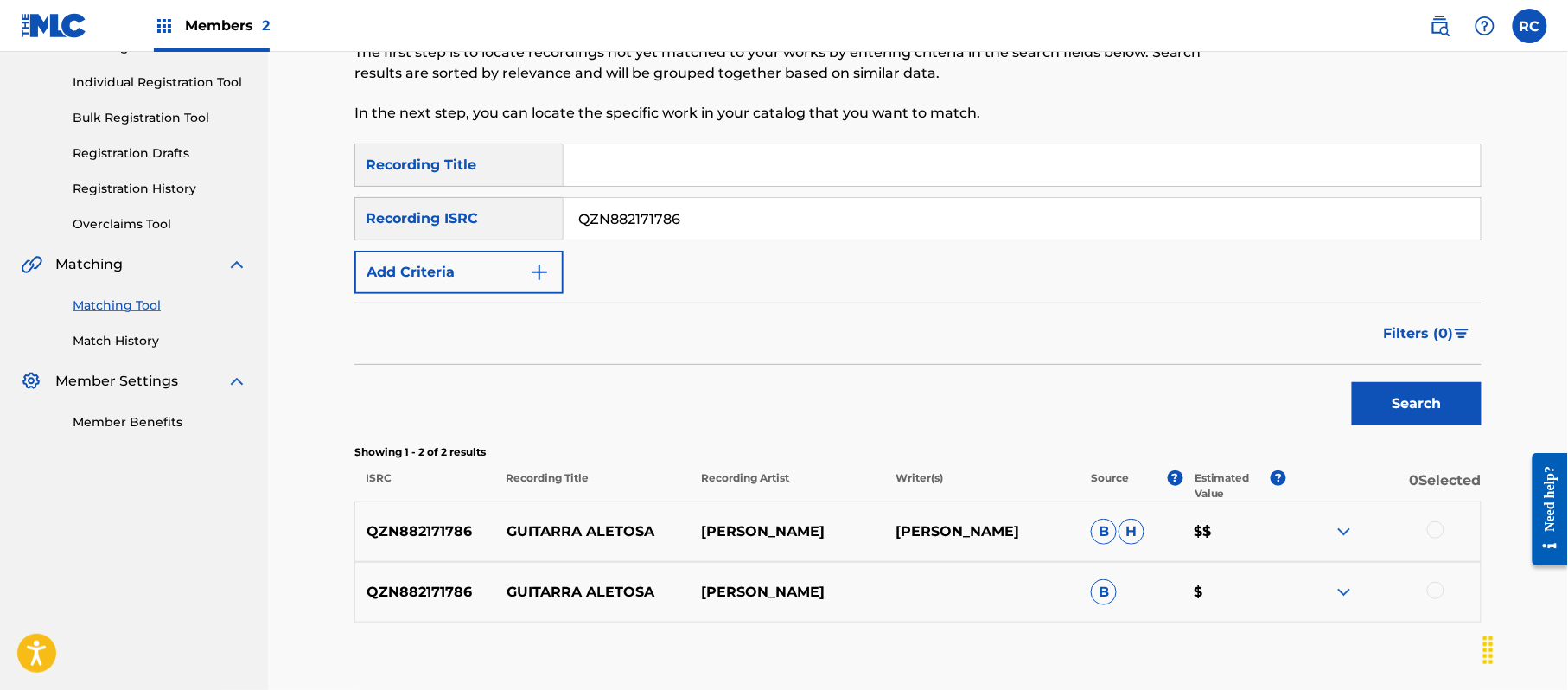
scroll to position [230, 0]
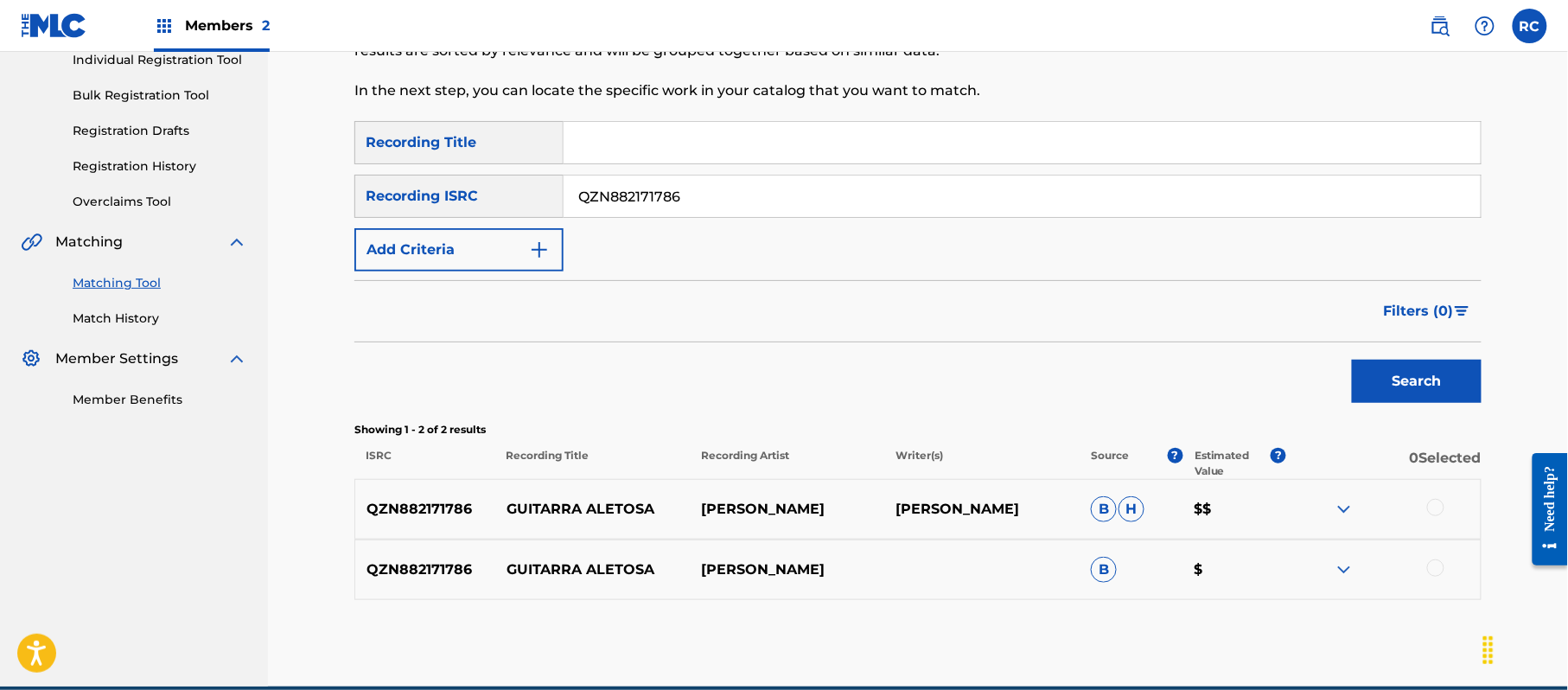
click at [1437, 503] on div at bounding box center [1436, 507] width 17 height 17
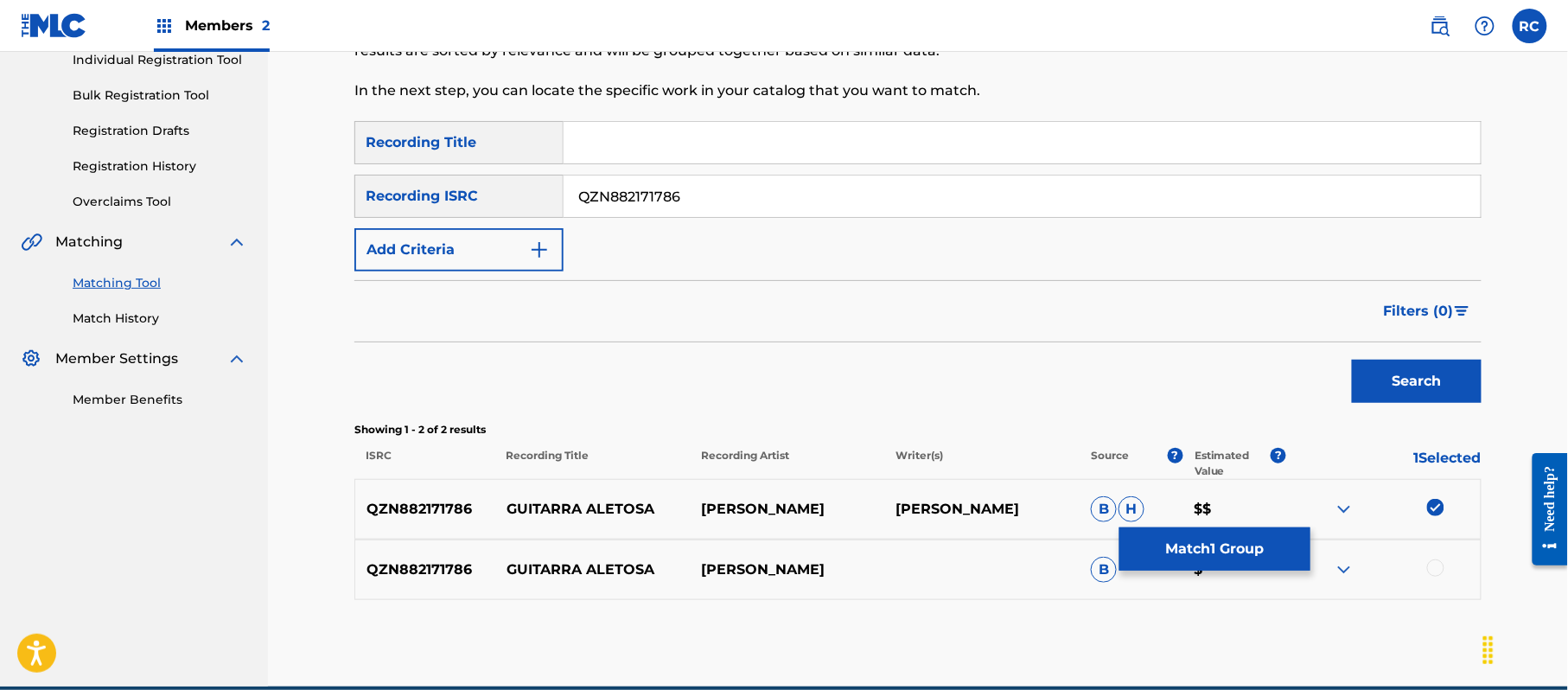
click at [1442, 563] on div at bounding box center [1436, 567] width 17 height 17
click at [1278, 550] on button "Match 2 Groups" at bounding box center [1215, 548] width 191 height 43
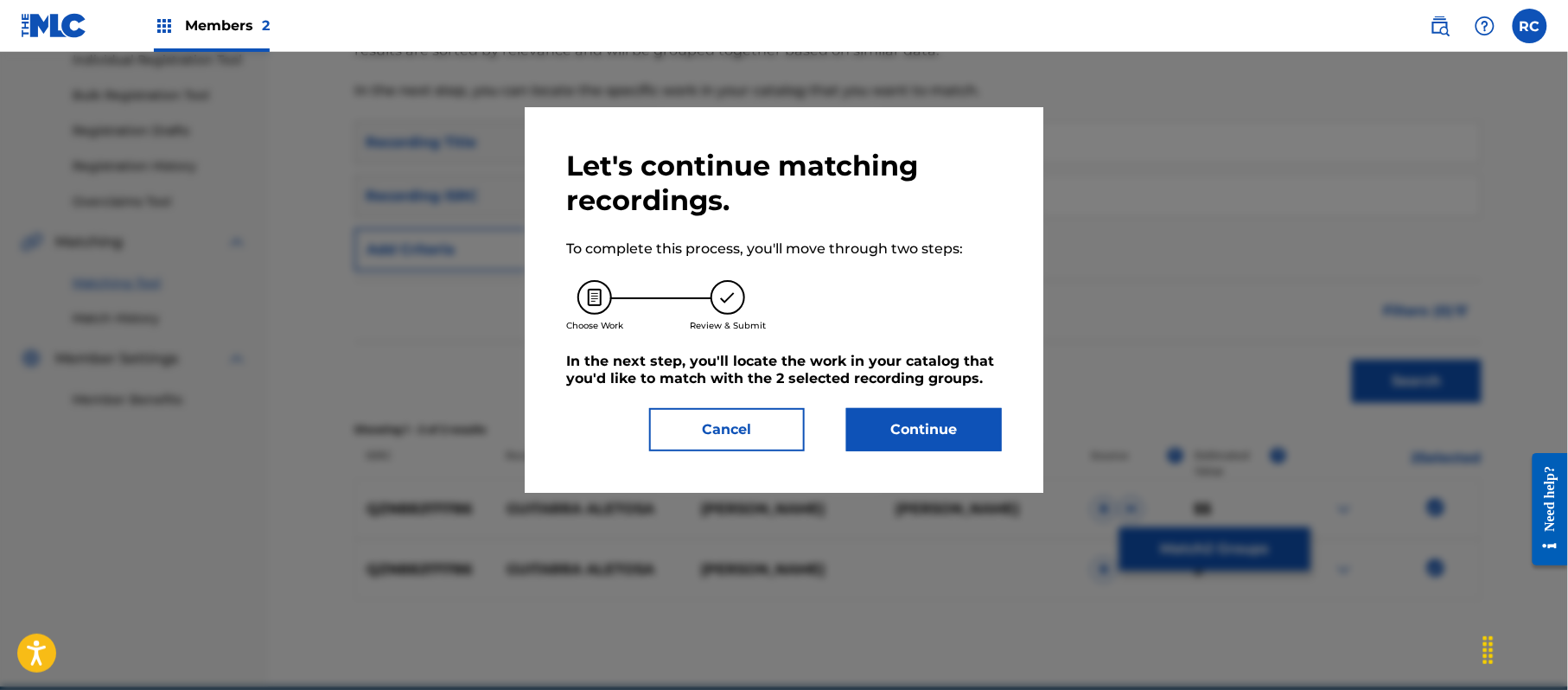
click at [922, 415] on button "Continue" at bounding box center [923, 429] width 155 height 43
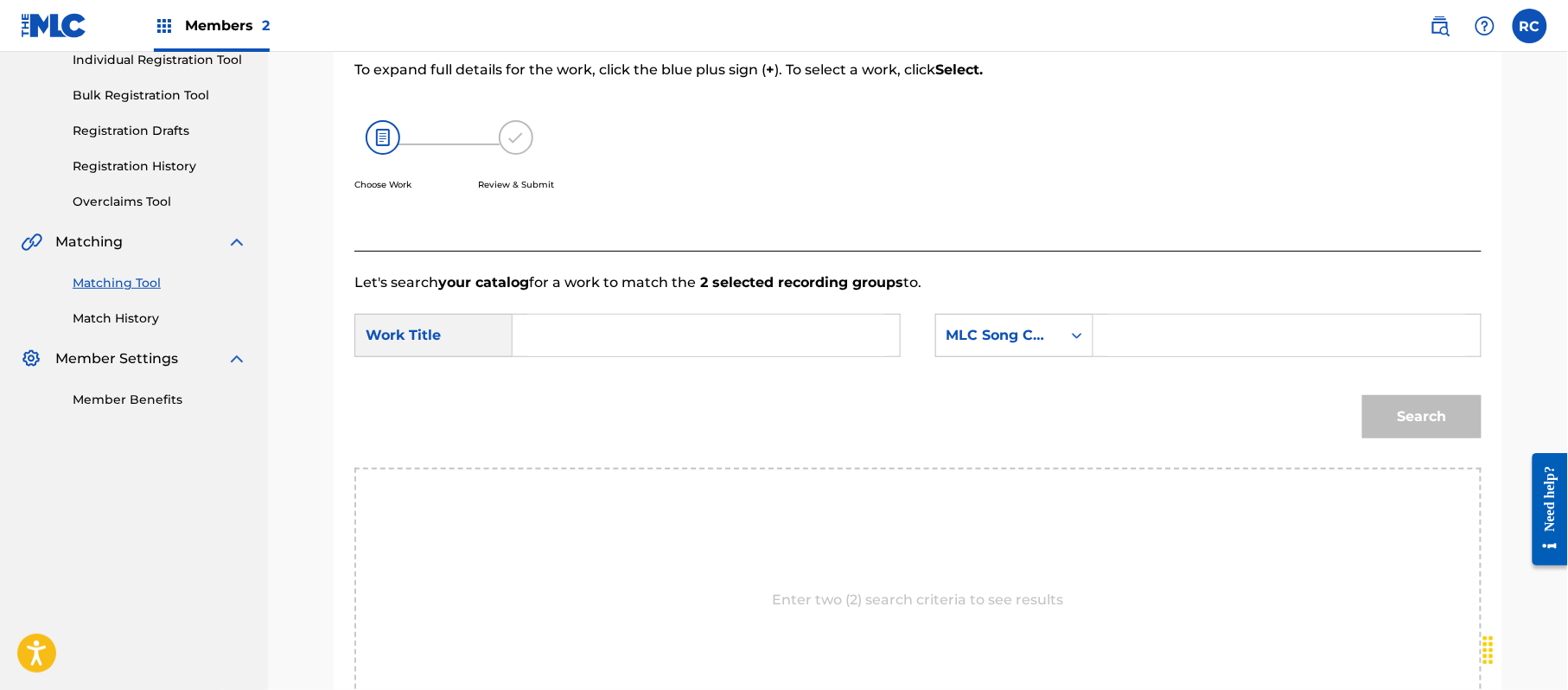
click at [665, 343] on input "Search Form" at bounding box center [706, 336] width 358 height 42
paste input "Guitarra Aletosa"
type input "Guitarra Aletosa"
click at [1128, 334] on input "Search Form" at bounding box center [1287, 336] width 358 height 42
paste input "GB596S"
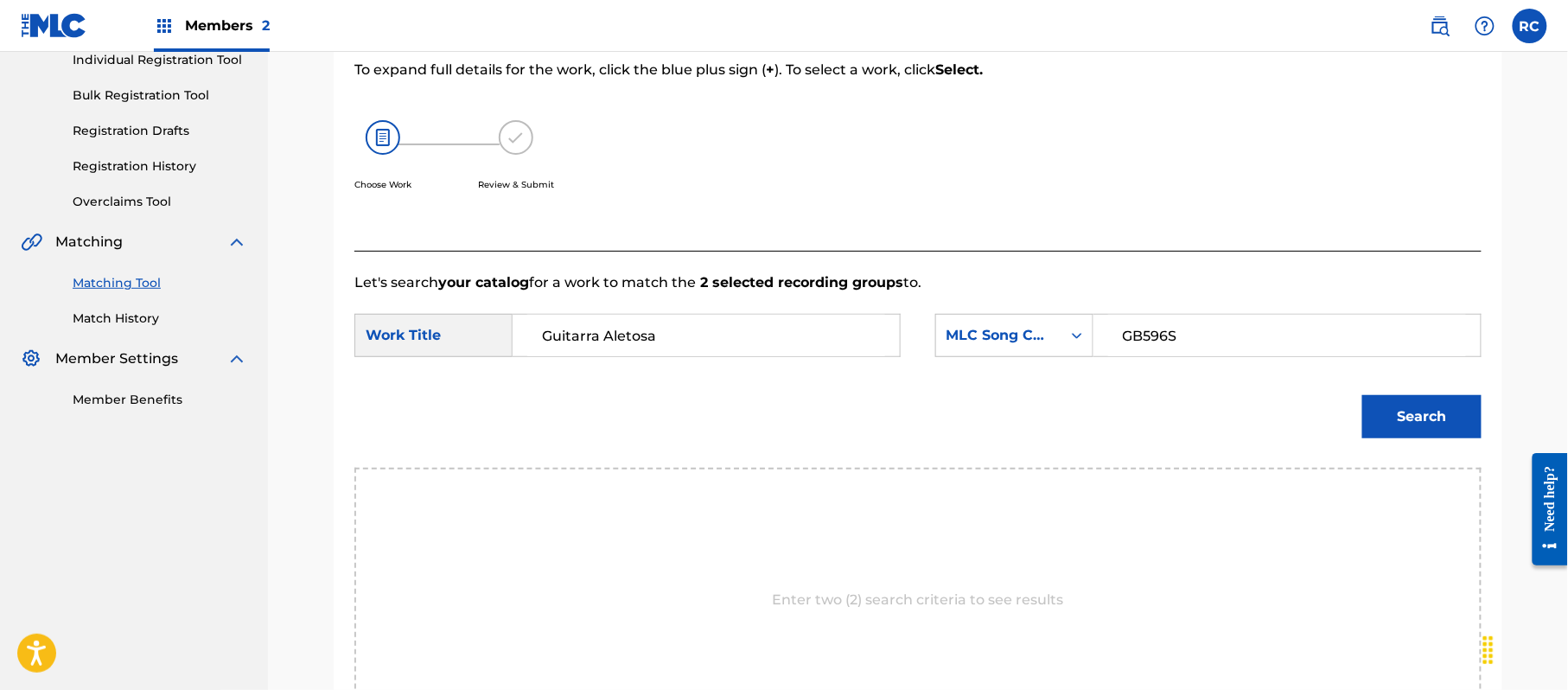
type input "GB596S"
click at [1386, 408] on button "Search" at bounding box center [1421, 416] width 119 height 43
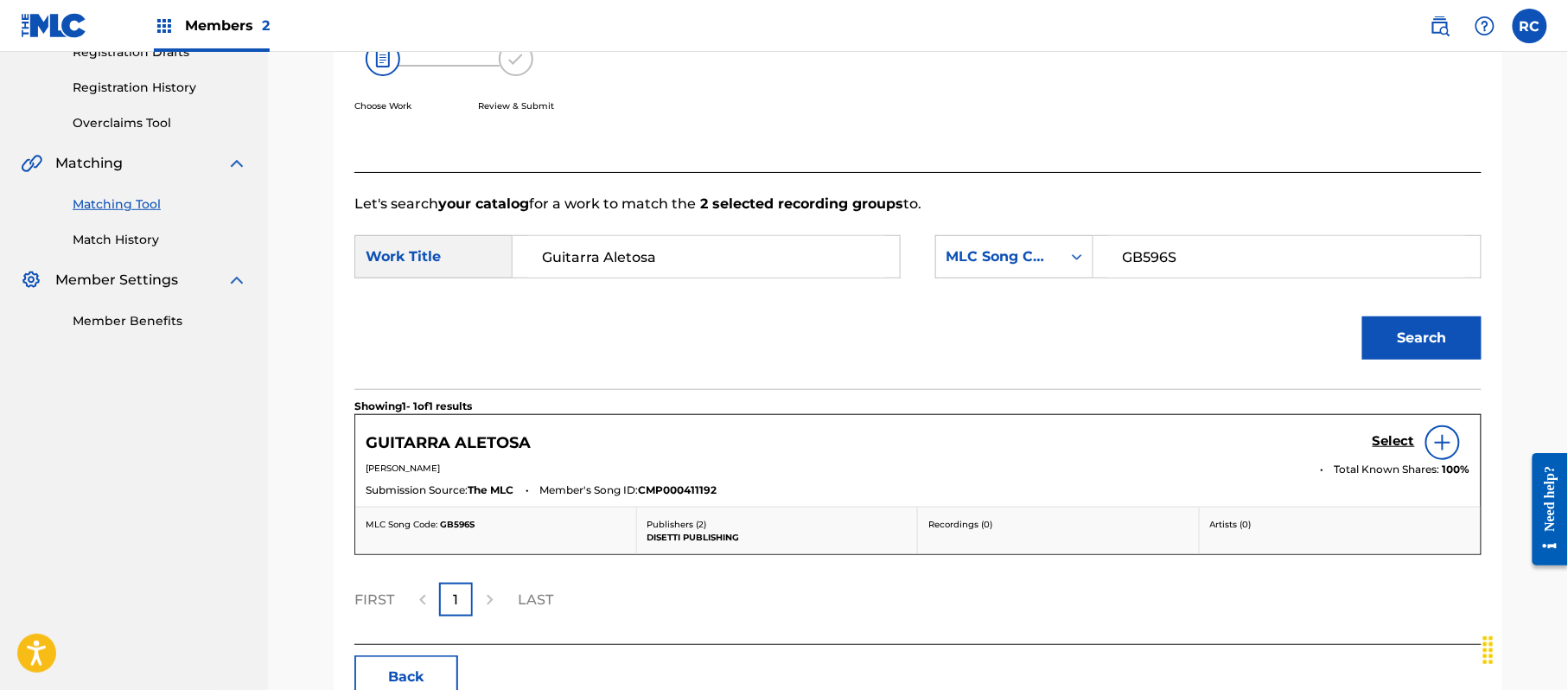
scroll to position [345, 0]
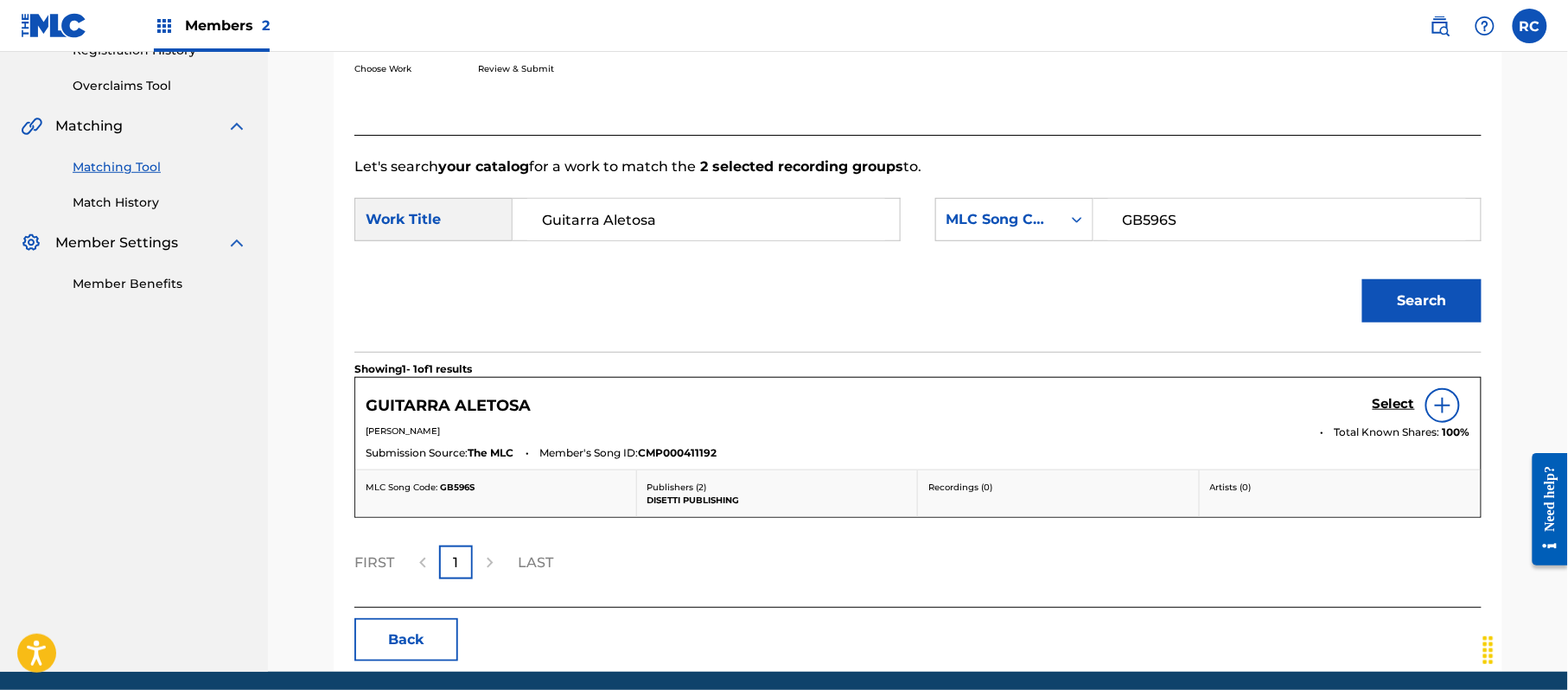
click at [1385, 402] on h5 "Select" at bounding box center [1394, 404] width 42 height 16
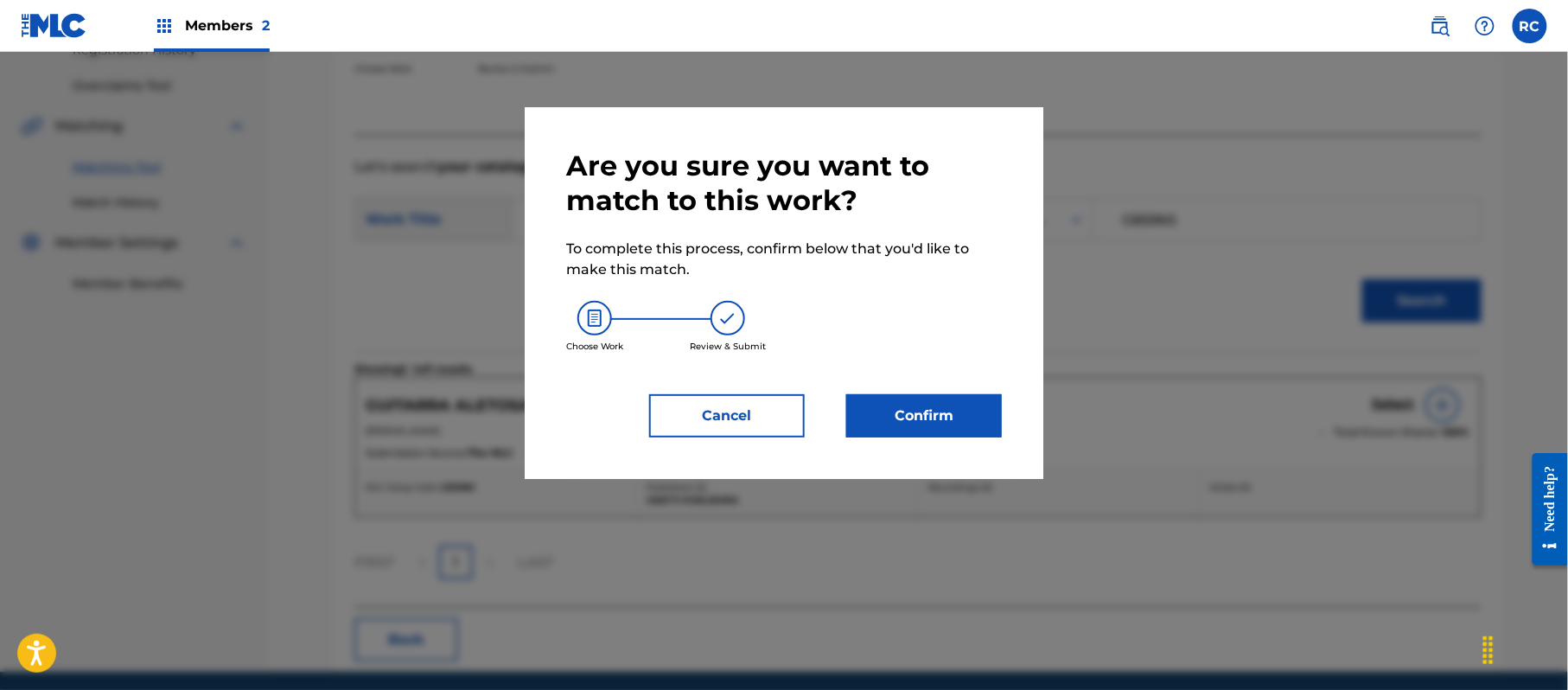
click at [913, 408] on button "Confirm" at bounding box center [923, 415] width 155 height 43
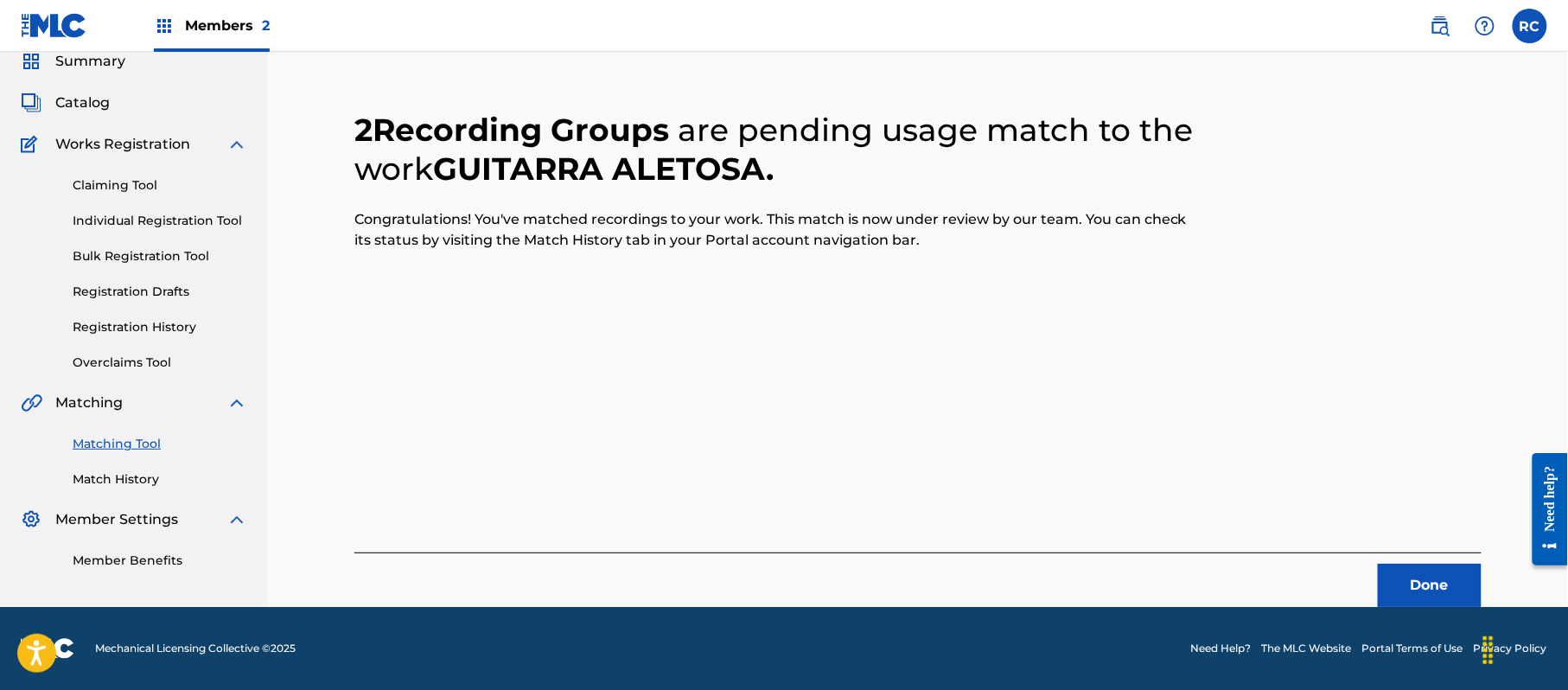
scroll to position [69, 0]
click at [90, 102] on span "Catalog" at bounding box center [82, 103] width 54 height 21
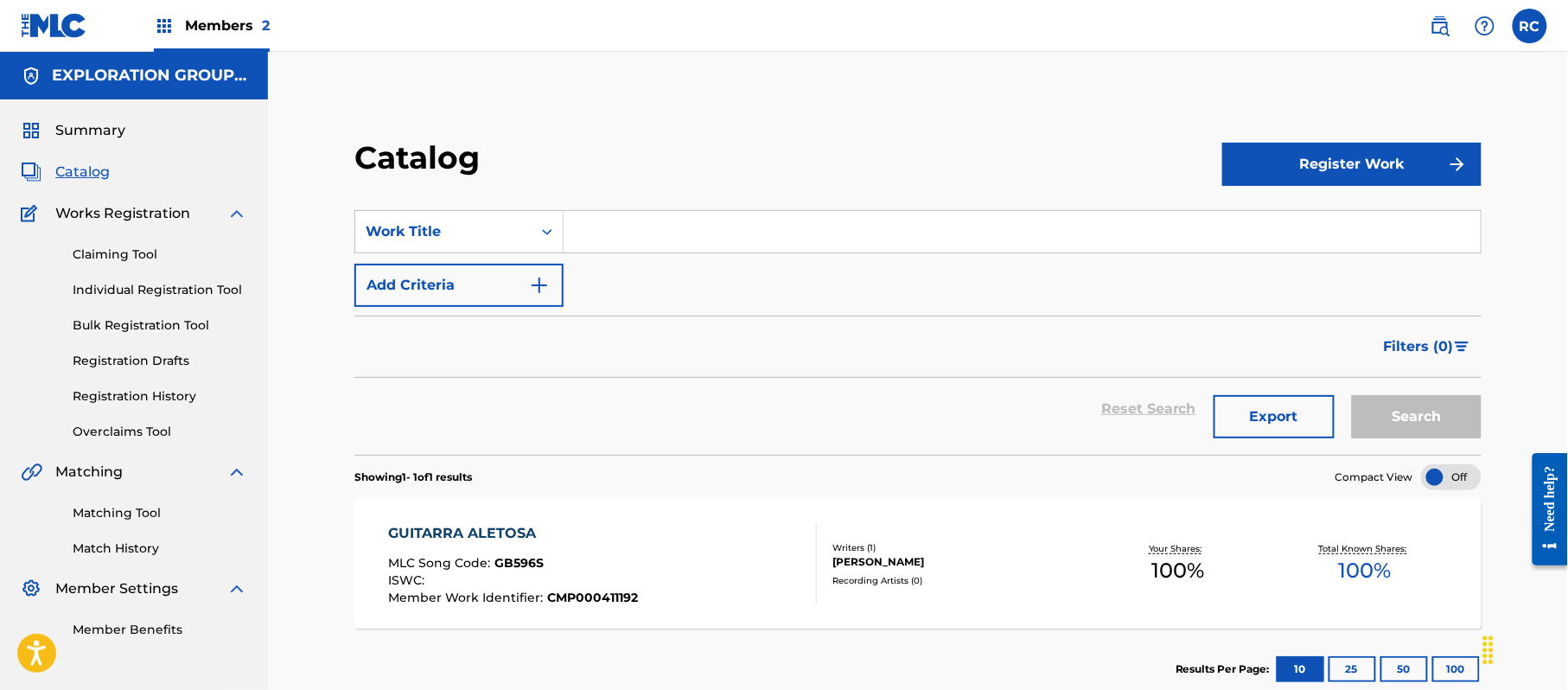
click at [474, 534] on div "GUITARRA ALETOSA" at bounding box center [513, 533] width 249 height 21
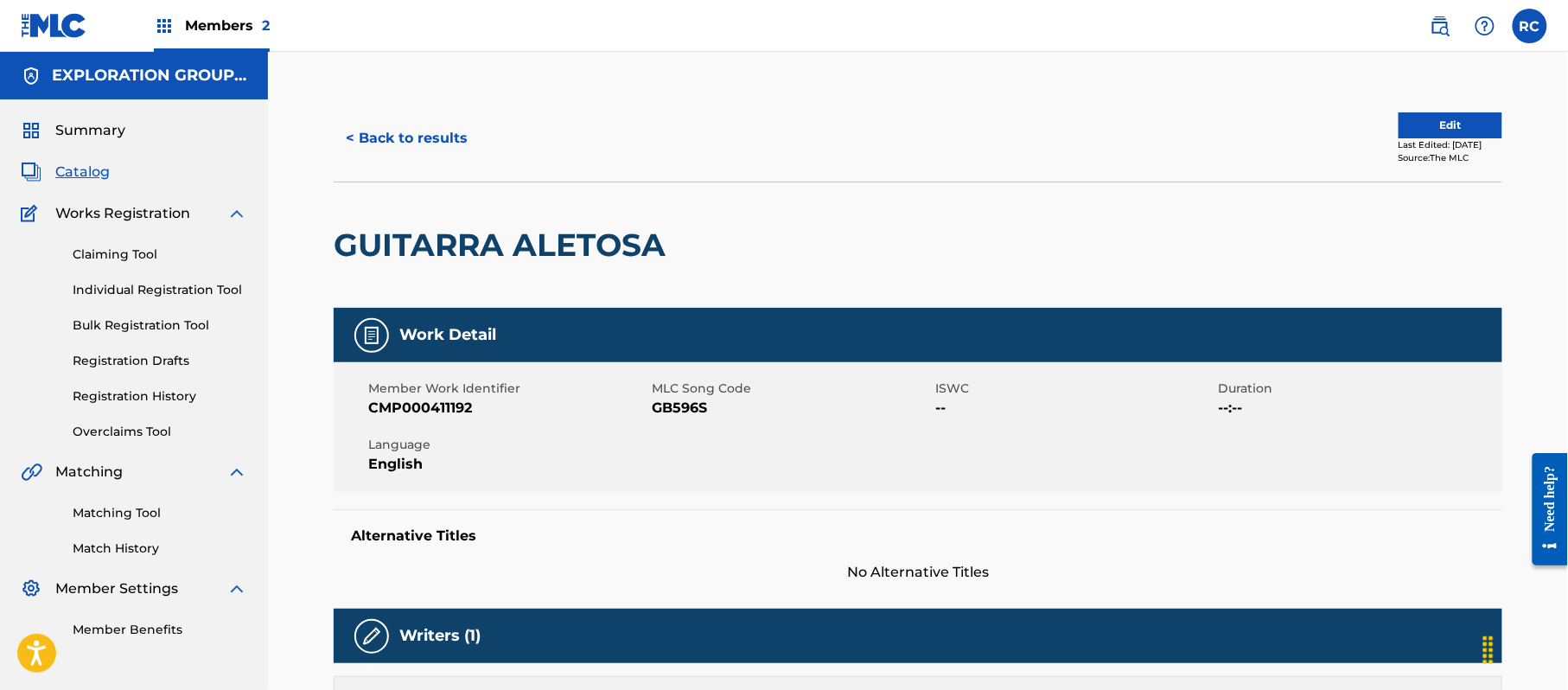
click at [691, 409] on span "GB596S" at bounding box center [791, 408] width 279 height 21
copy span "GB596S"
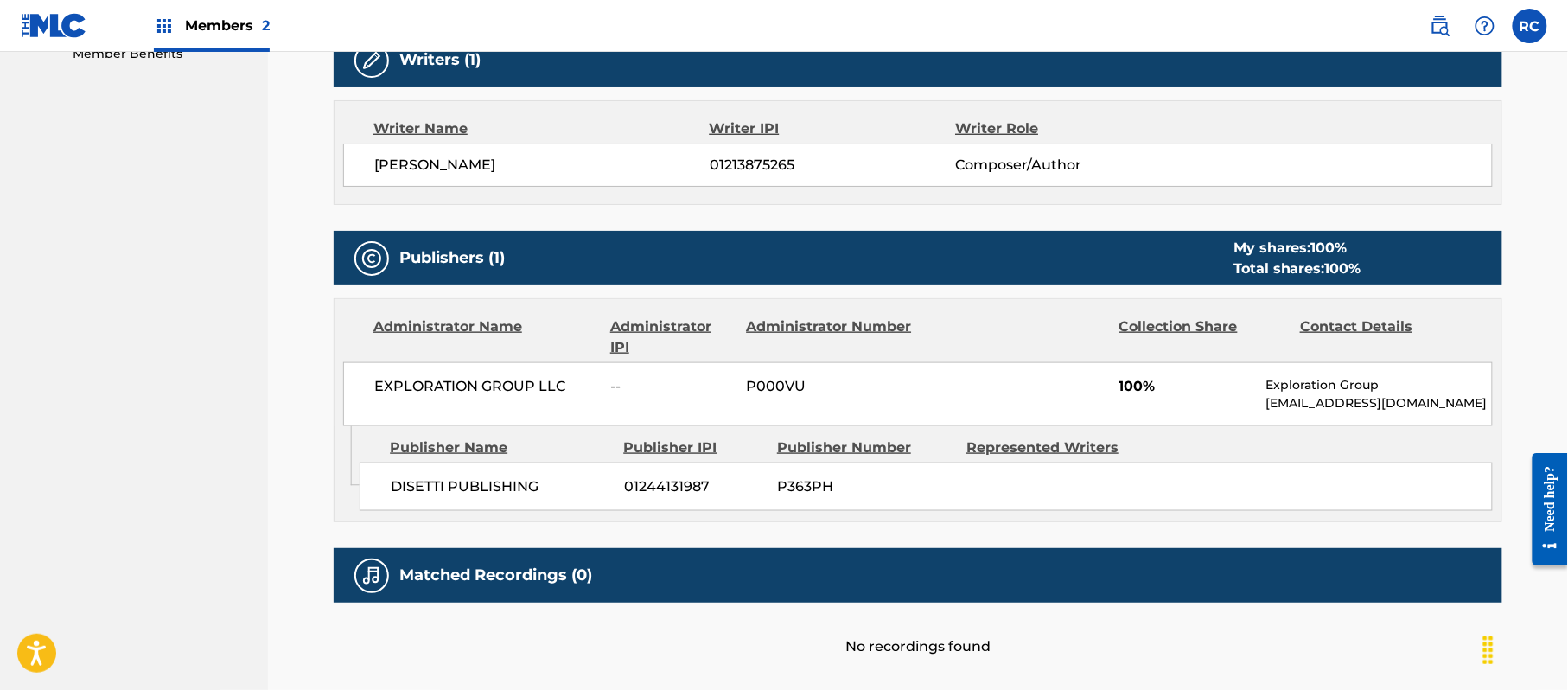
scroll to position [345, 0]
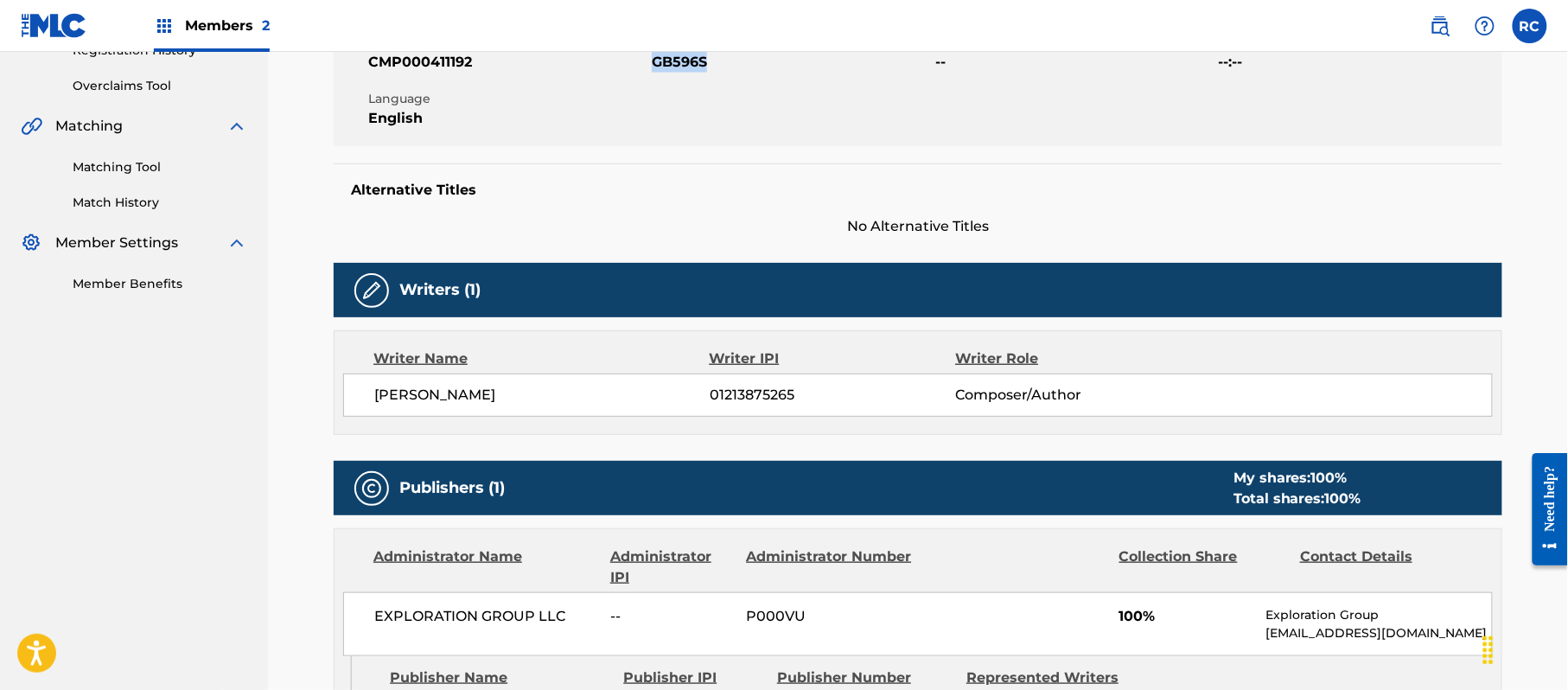
click at [671, 63] on span "GB596S" at bounding box center [791, 62] width 279 height 21
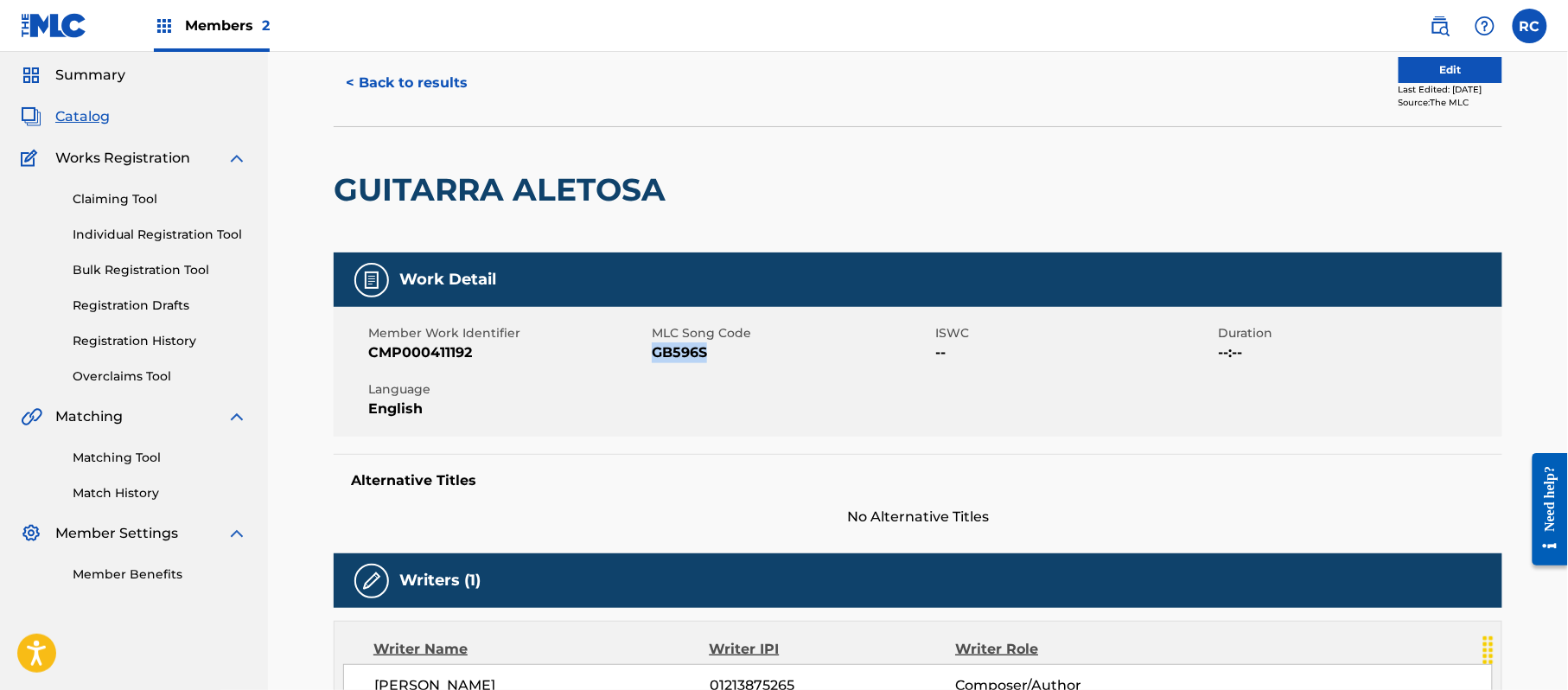
scroll to position [0, 0]
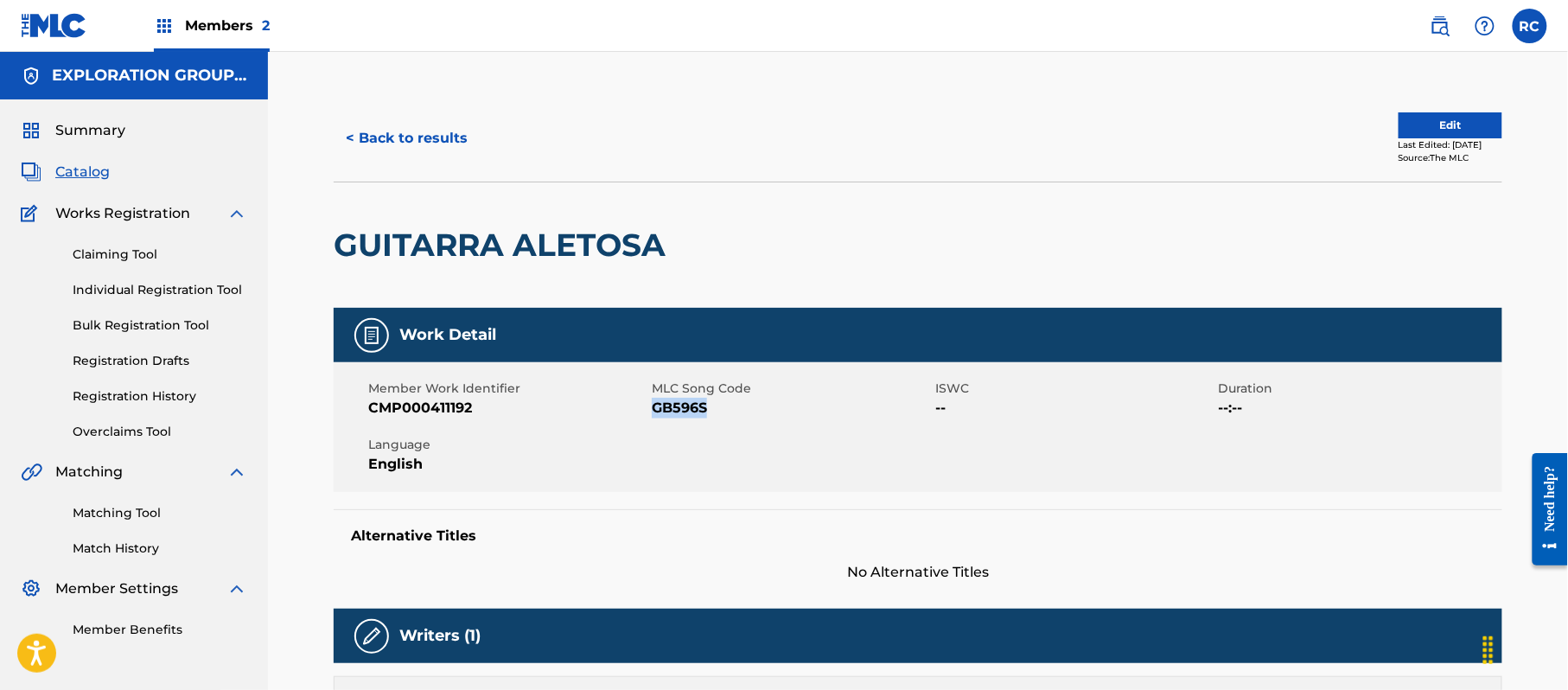
click at [102, 517] on link "Matching Tool" at bounding box center [159, 512] width 174 height 18
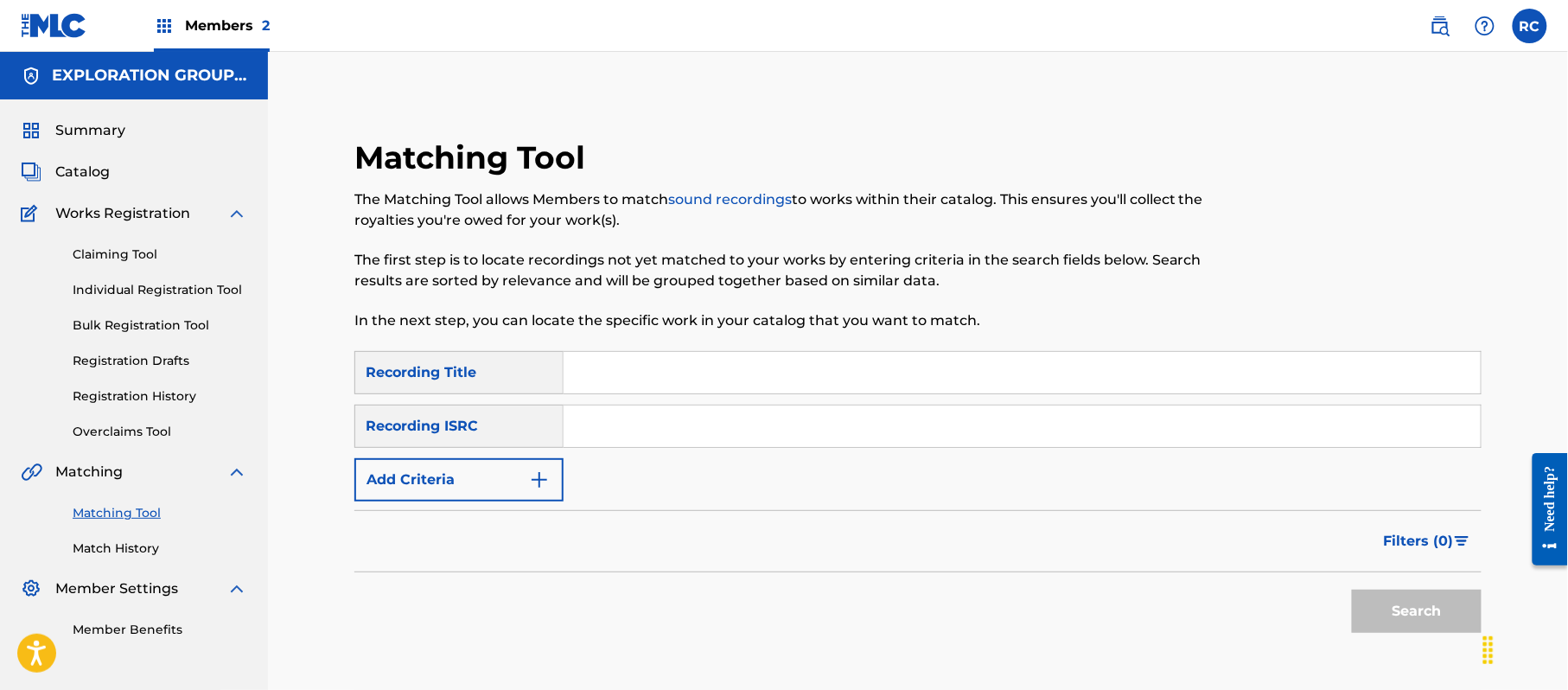
click at [669, 426] on input "Search Form" at bounding box center [1022, 426] width 917 height 42
paste input "QZZ662329843"
type input "QZZ662329843"
click at [1377, 601] on button "Search" at bounding box center [1417, 610] width 129 height 43
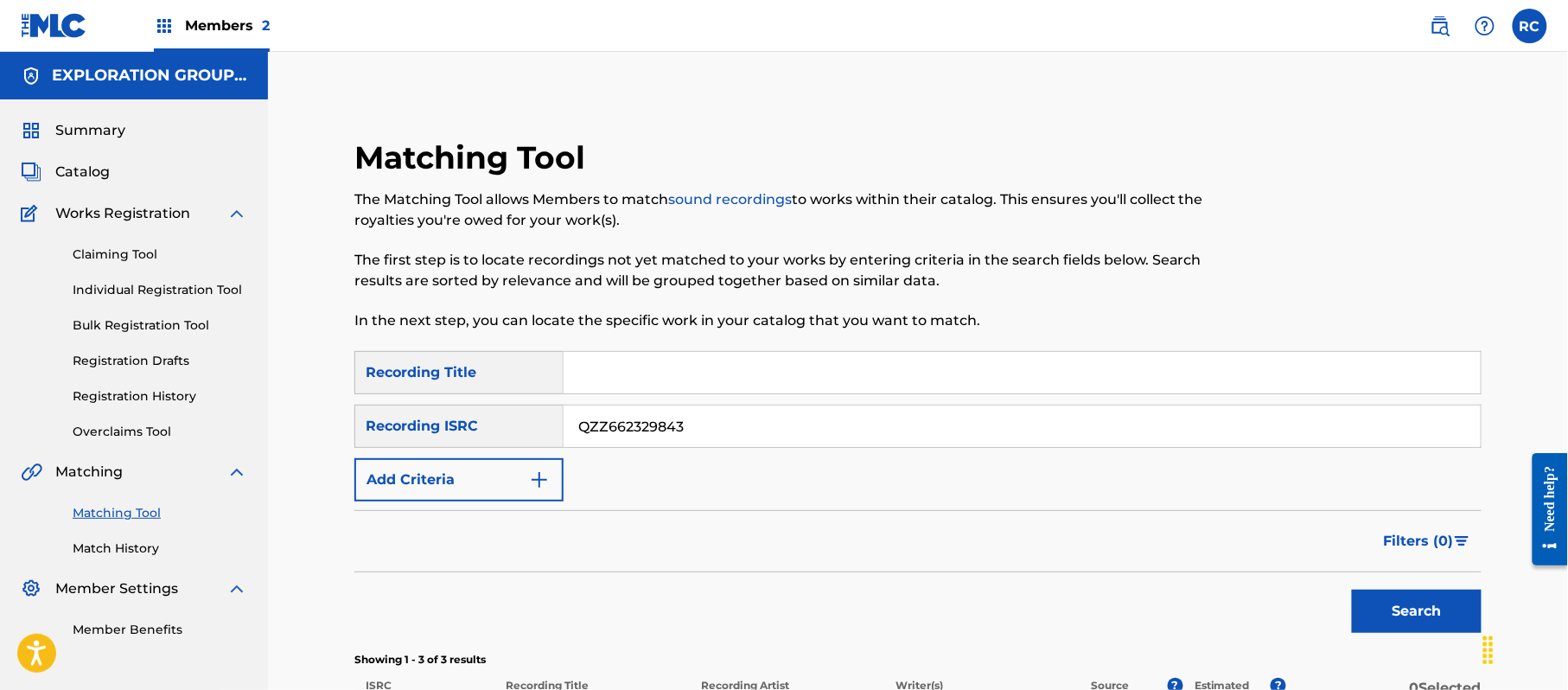
scroll to position [370, 0]
